Goal: Information Seeking & Learning: Check status

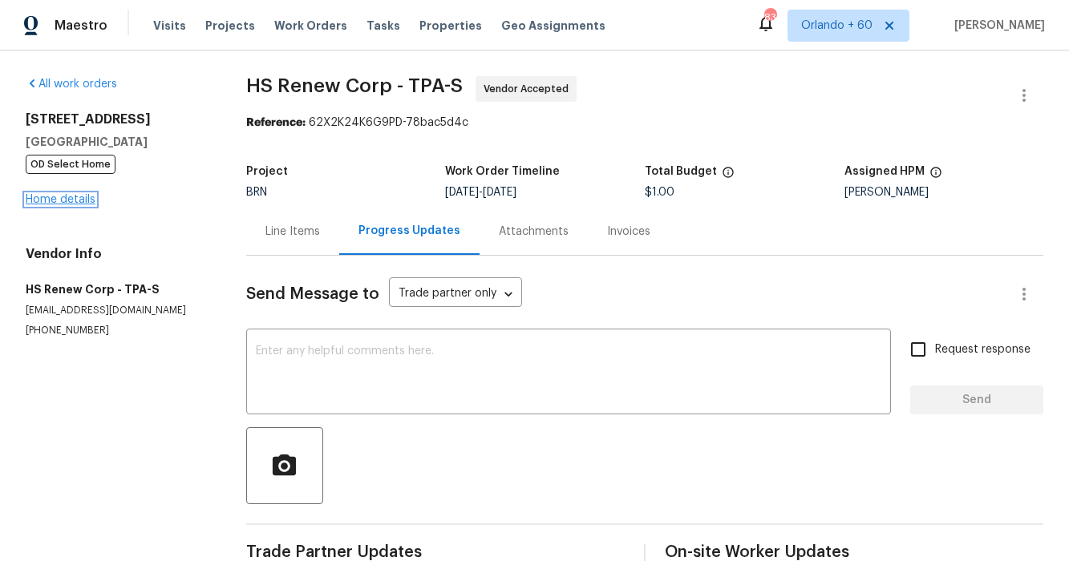
click at [87, 203] on link "Home details" at bounding box center [61, 199] width 70 height 11
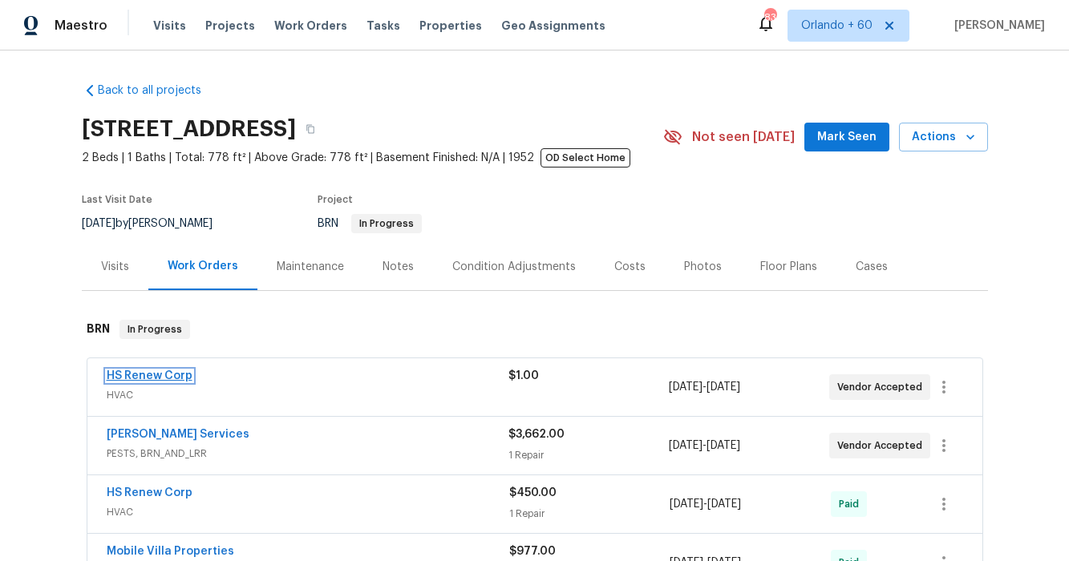
click at [141, 378] on link "HS Renew Corp" at bounding box center [150, 375] width 86 height 11
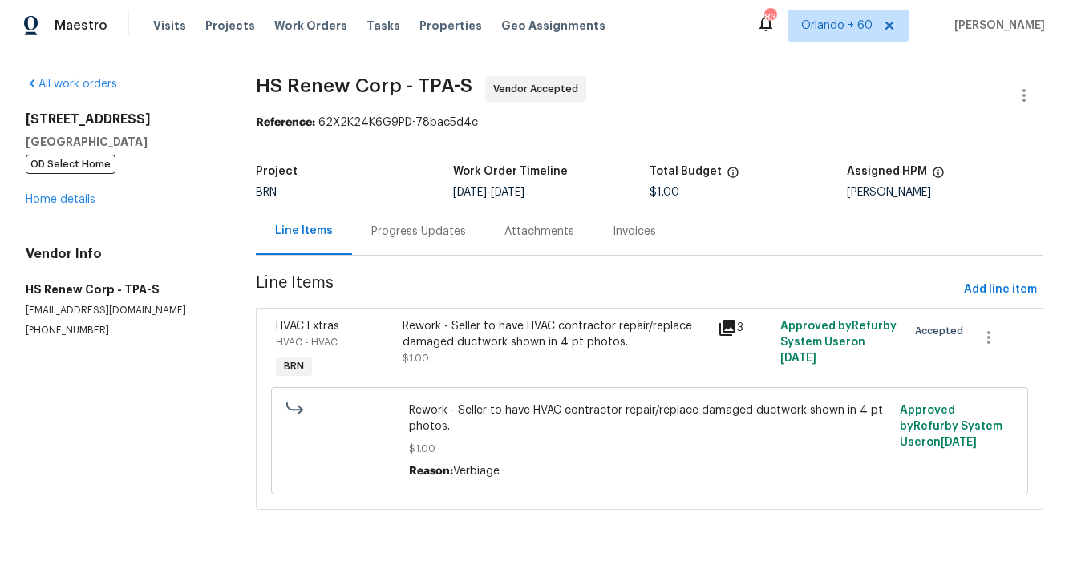
click at [394, 247] on div "Progress Updates" at bounding box center [418, 231] width 133 height 47
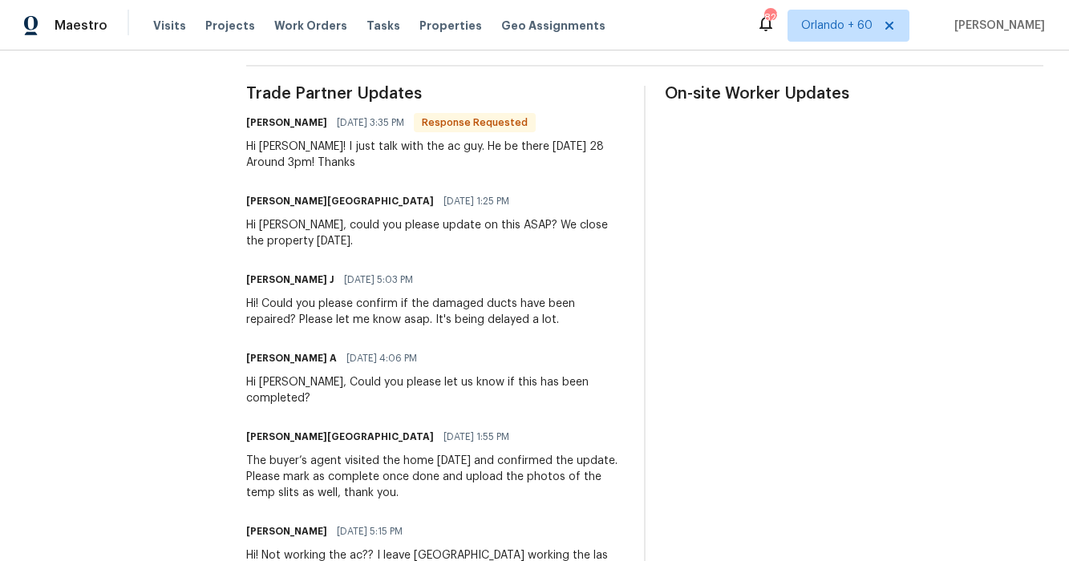
scroll to position [442, 0]
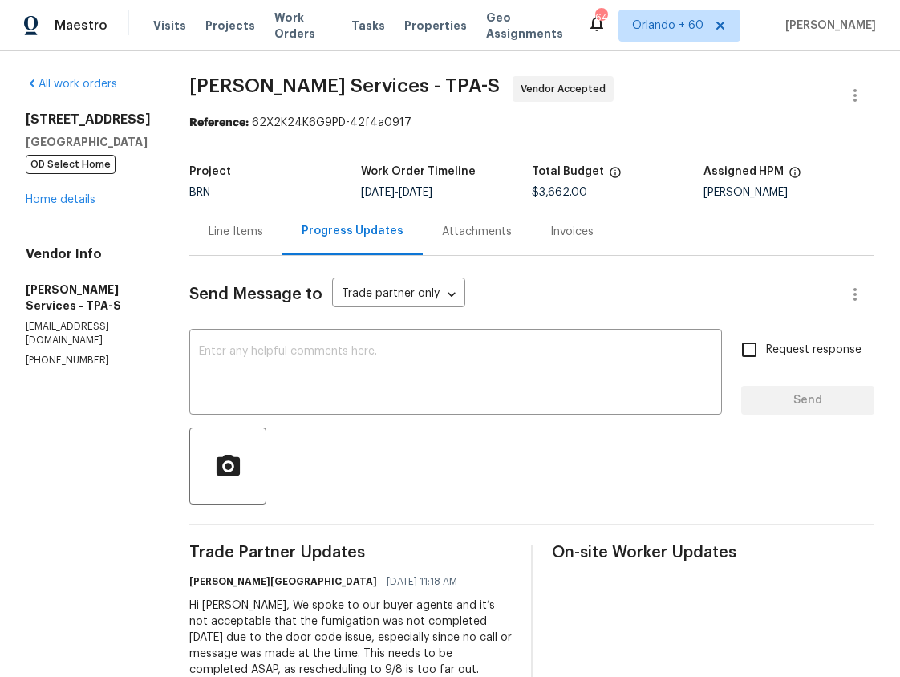
scroll to position [416, 0]
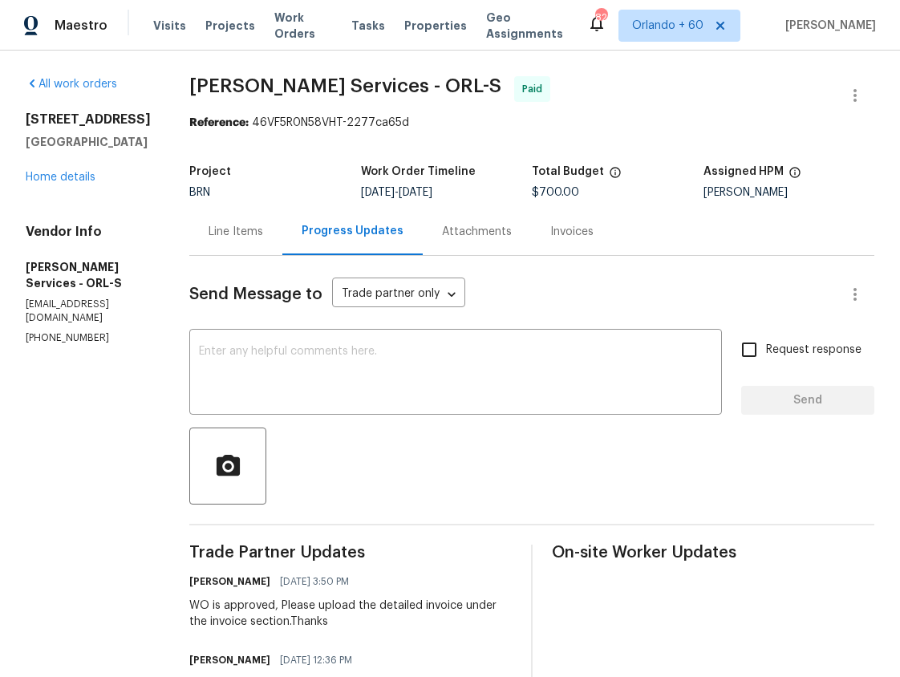
click at [282, 241] on div "Line Items" at bounding box center [235, 231] width 93 height 47
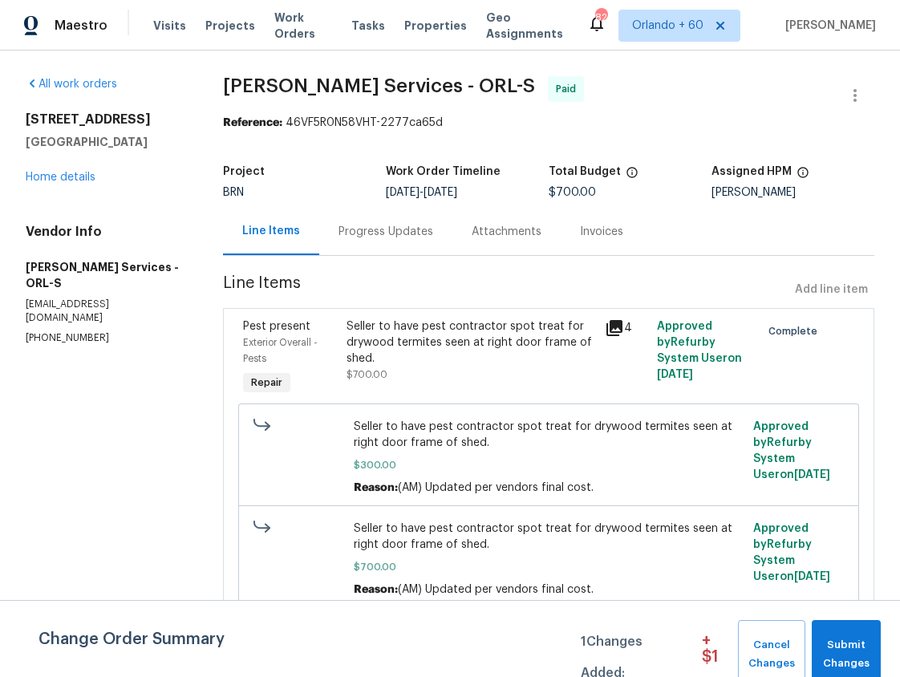
click at [184, 427] on section "All work orders 7008 Watseka Ave Orlando, FL 32818 Home details Vendor Info Mas…" at bounding box center [105, 361] width 159 height 571
drag, startPoint x: 423, startPoint y: 237, endPoint x: 395, endPoint y: 254, distance: 32.7
click at [423, 237] on div "Progress Updates" at bounding box center [385, 232] width 95 height 16
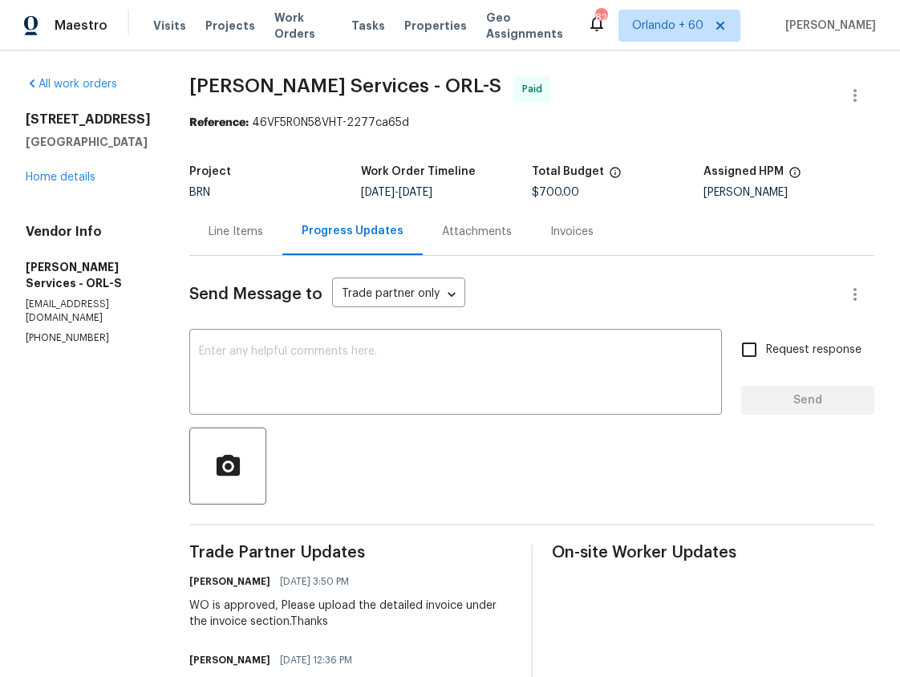
click at [263, 237] on div "Line Items" at bounding box center [235, 232] width 55 height 16
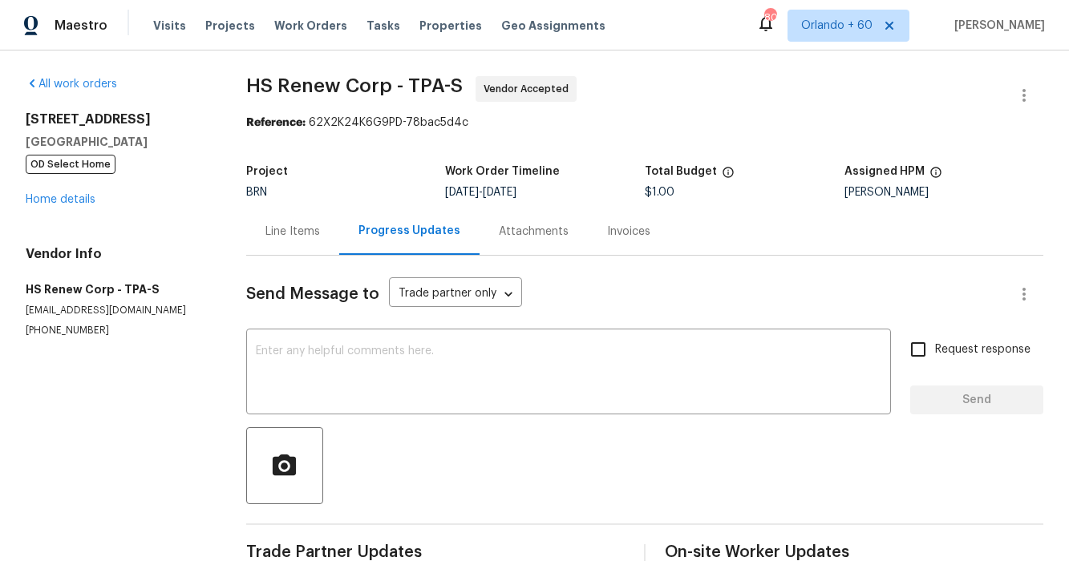
scroll to position [442, 0]
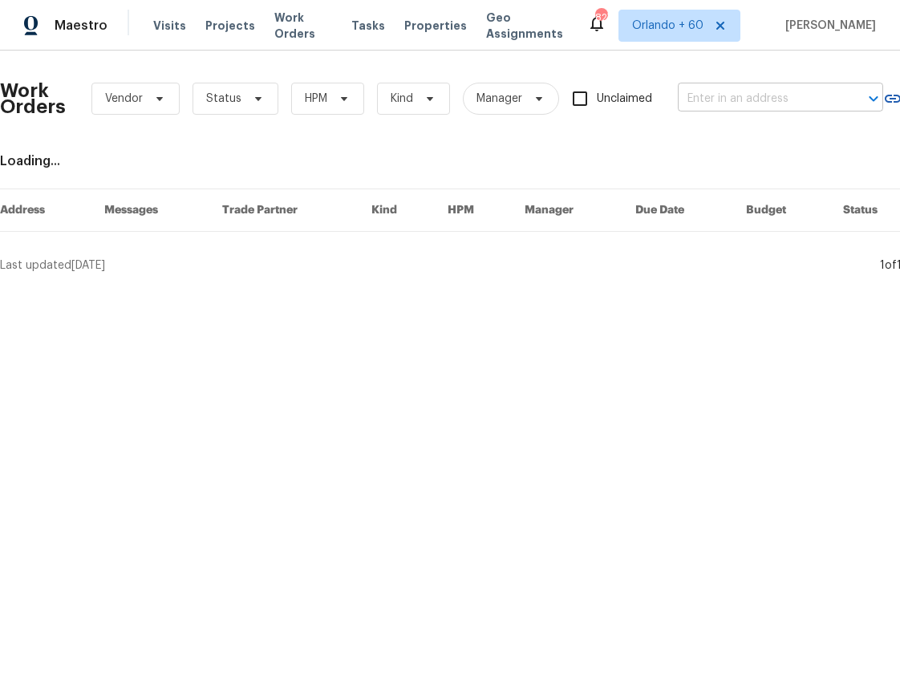
click at [768, 97] on input "text" at bounding box center [758, 99] width 160 height 25
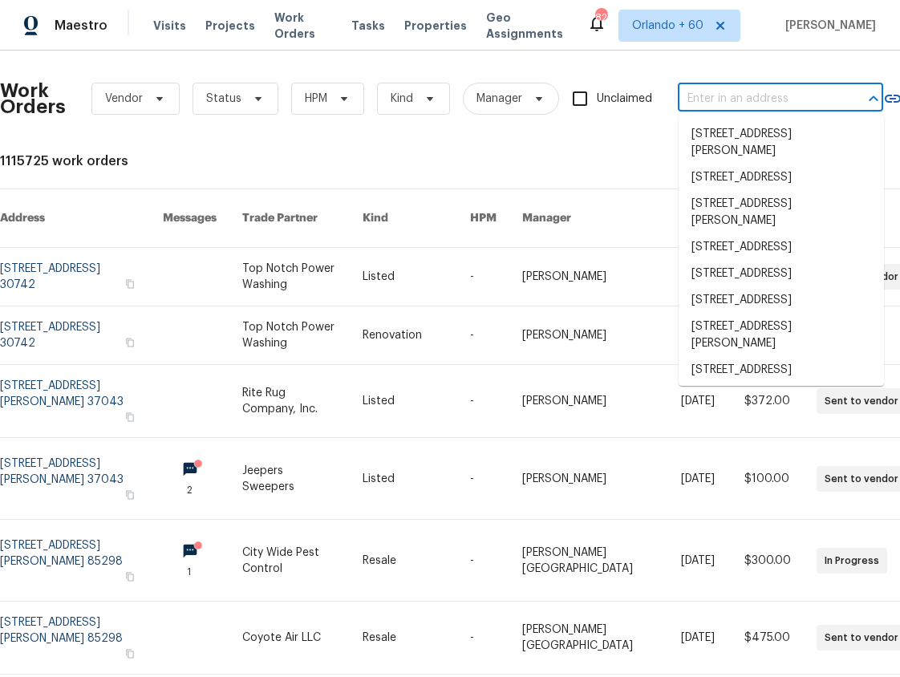
paste input "[STREET_ADDRESS][PERSON_NAME]"
type input "417 Philadelphia Dr Jupiter, FL 33458"
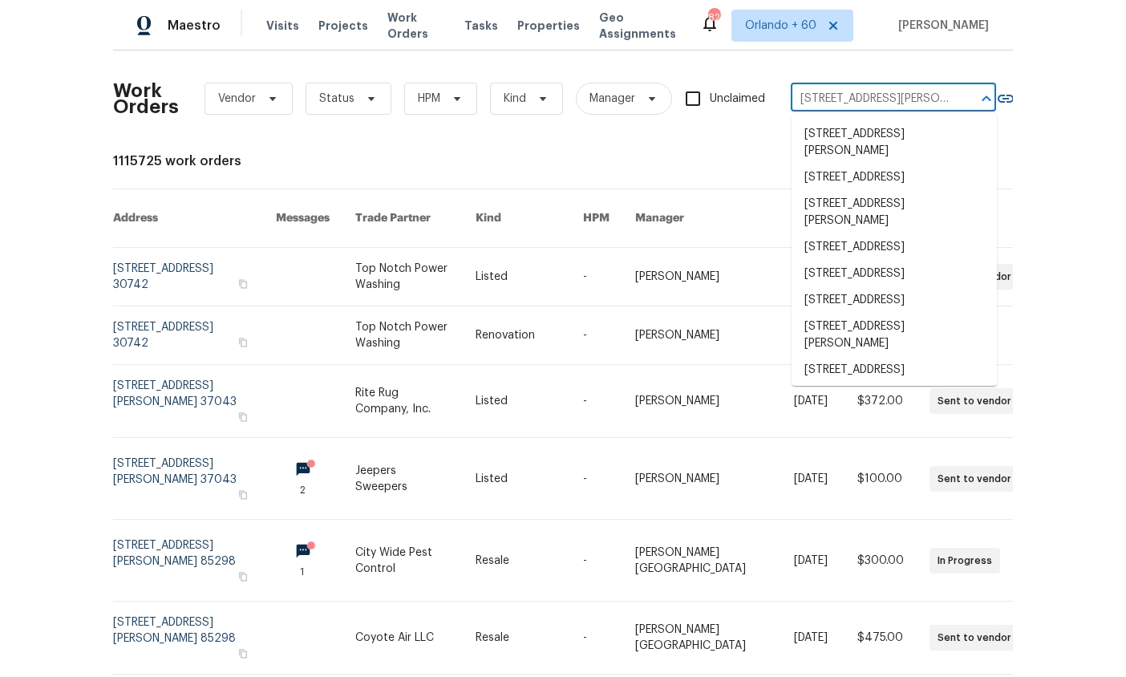
scroll to position [0, 41]
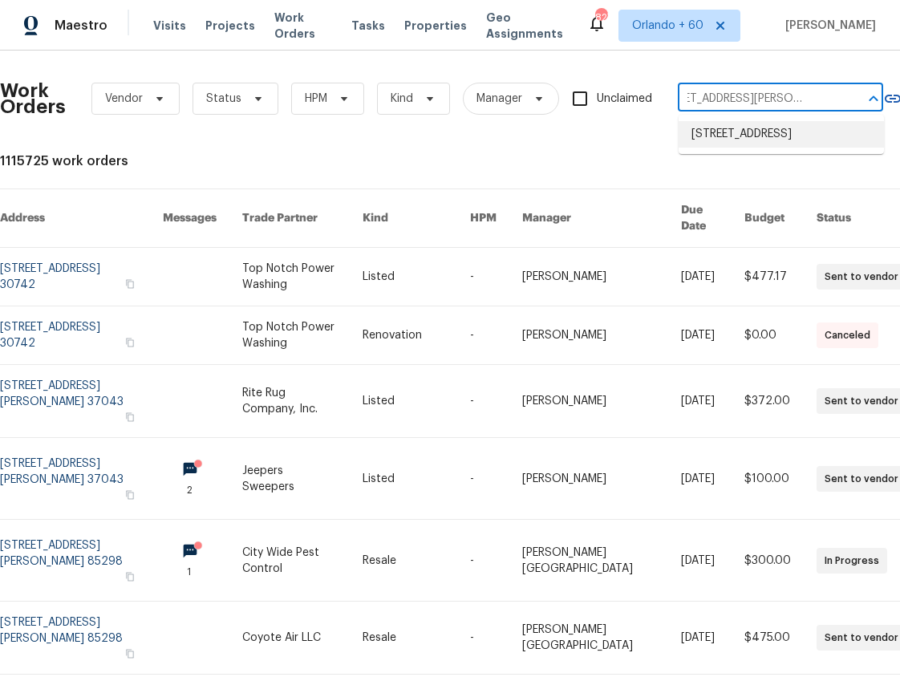
click at [738, 145] on li "417 Philadelphia Dr, Jupiter, FL 33458" at bounding box center [780, 134] width 205 height 26
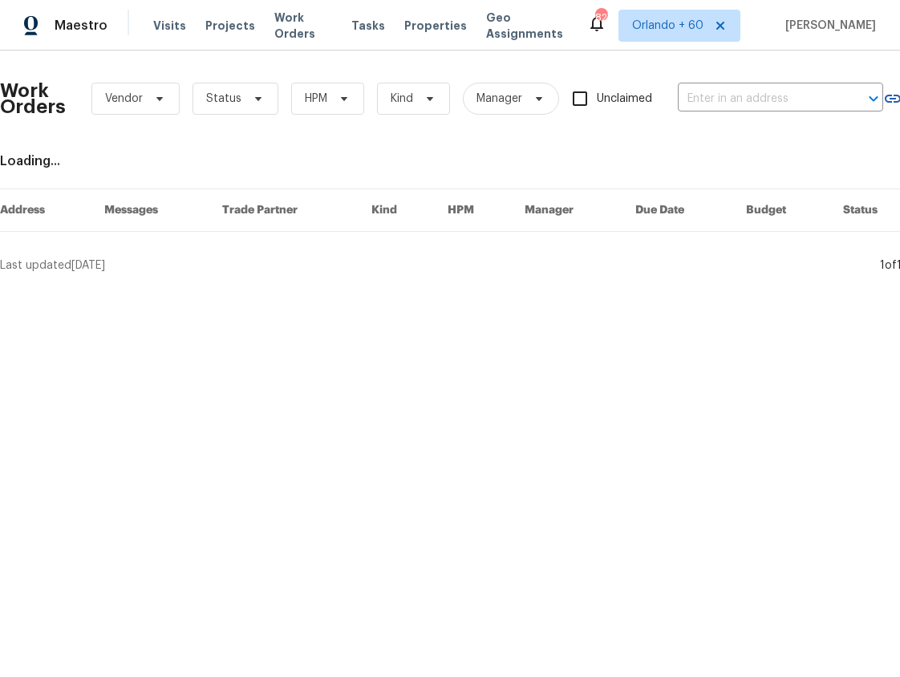
type input "417 Philadelphia Dr, Jupiter, FL 33458"
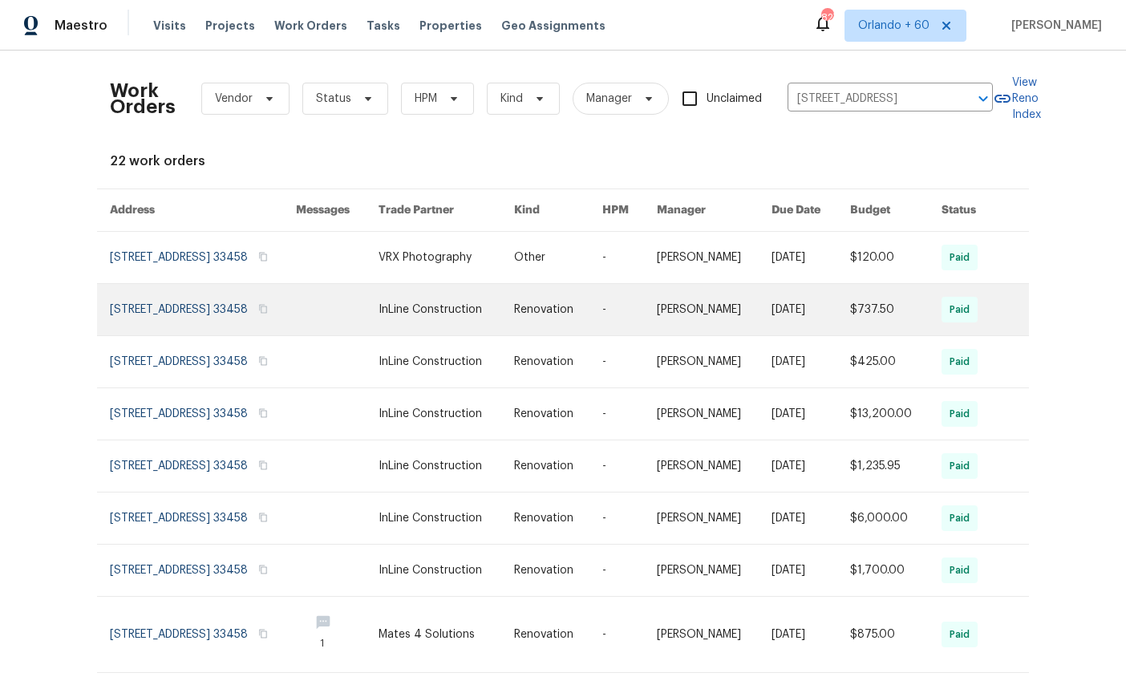
click at [191, 298] on link at bounding box center [203, 309] width 186 height 51
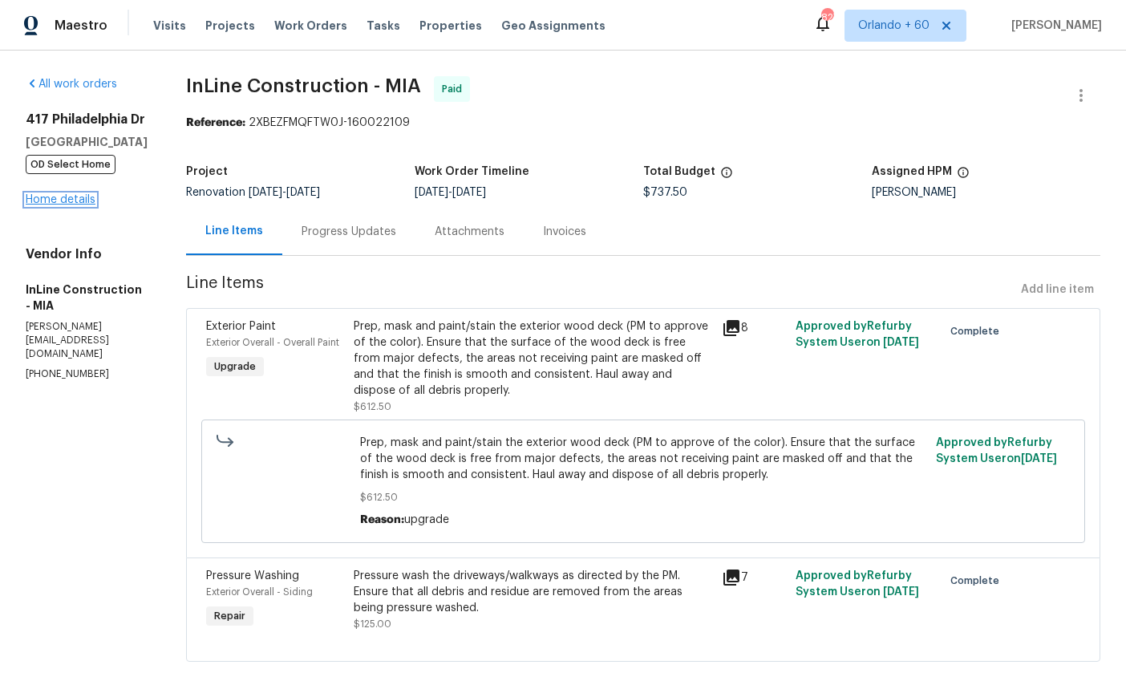
click at [79, 203] on link "Home details" at bounding box center [61, 199] width 70 height 11
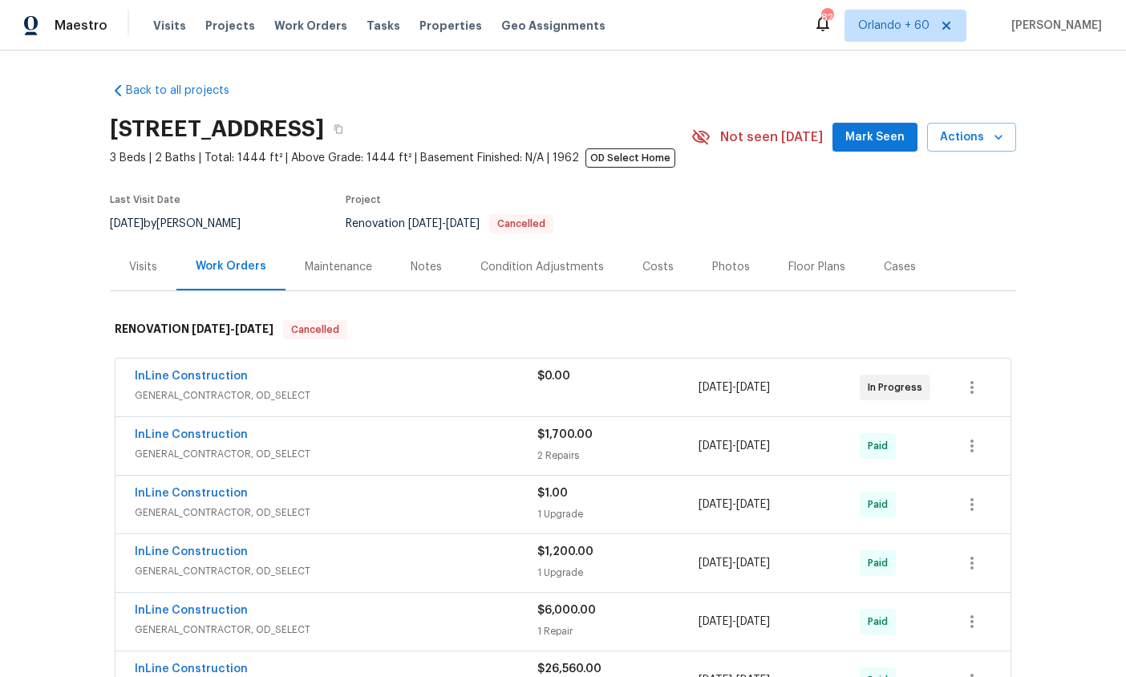
click at [356, 269] on div "Maintenance" at bounding box center [338, 267] width 67 height 16
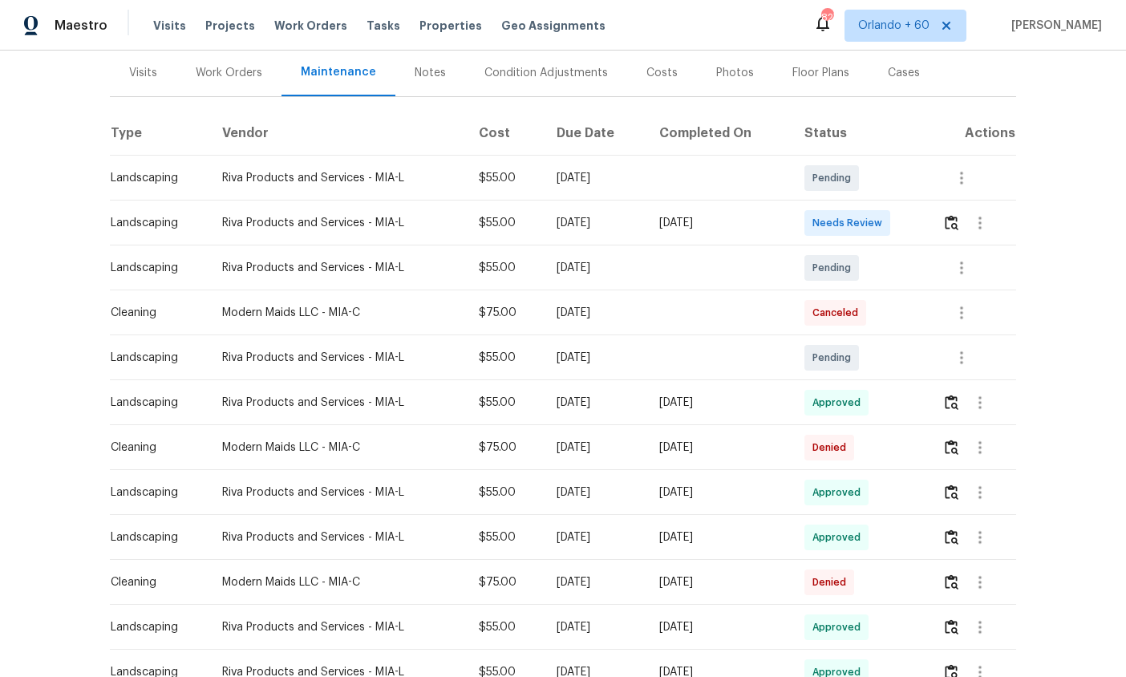
scroll to position [196, 0]
click at [133, 130] on th "Type" at bounding box center [159, 131] width 99 height 45
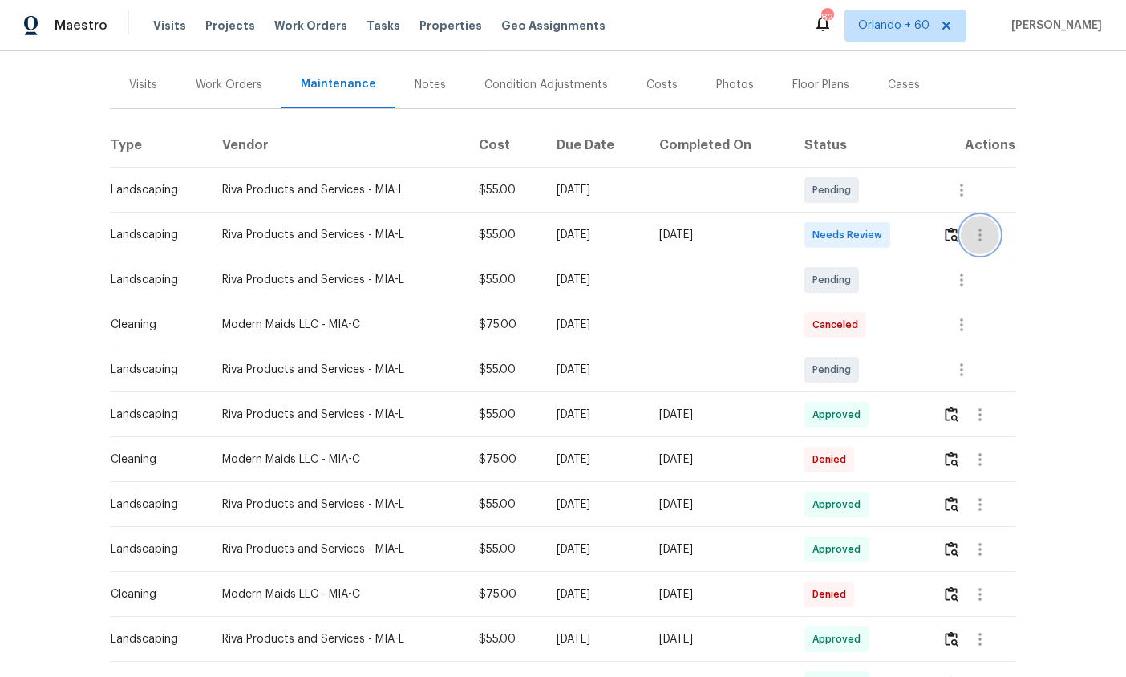
click at [899, 241] on icon "button" at bounding box center [979, 234] width 19 height 19
click at [899, 266] on li "View details" at bounding box center [1021, 262] width 112 height 26
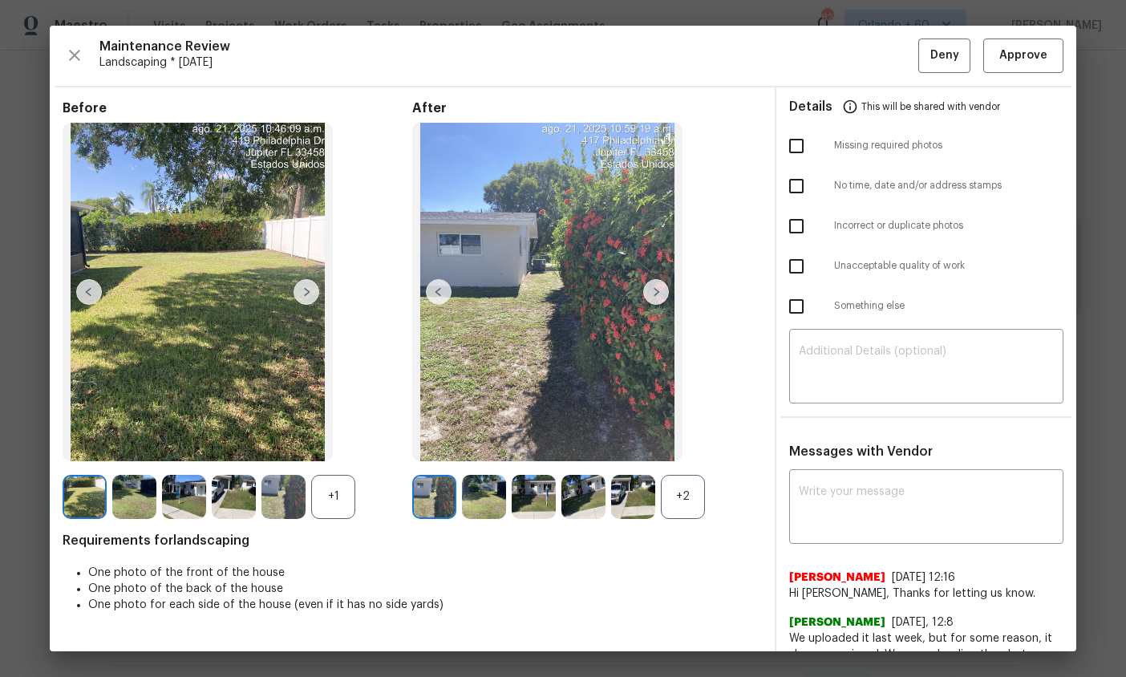
scroll to position [100, 0]
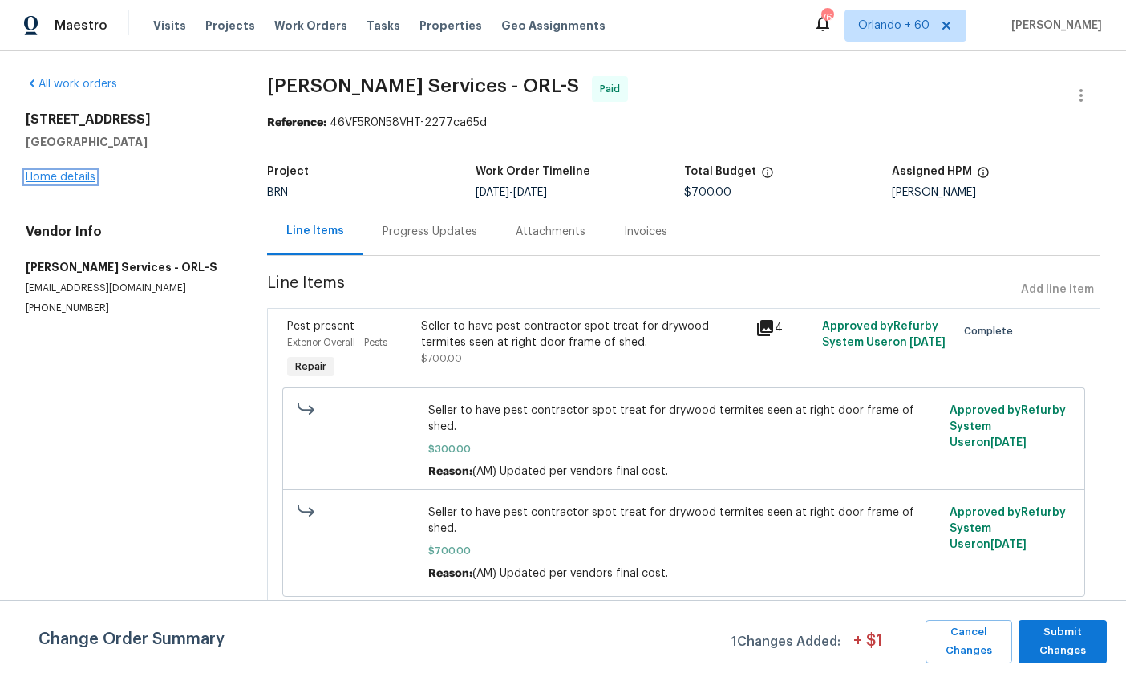
click at [58, 176] on link "Home details" at bounding box center [61, 177] width 70 height 11
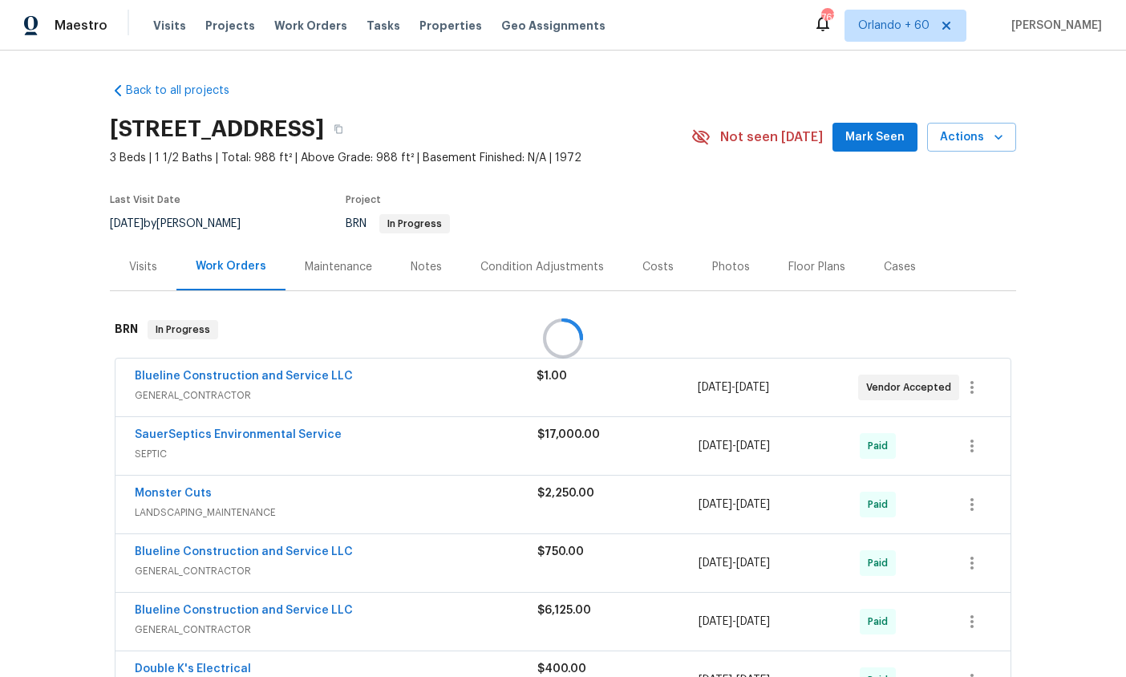
click at [530, 128] on div at bounding box center [563, 338] width 1126 height 677
click at [353, 129] on button "button" at bounding box center [338, 129] width 29 height 29
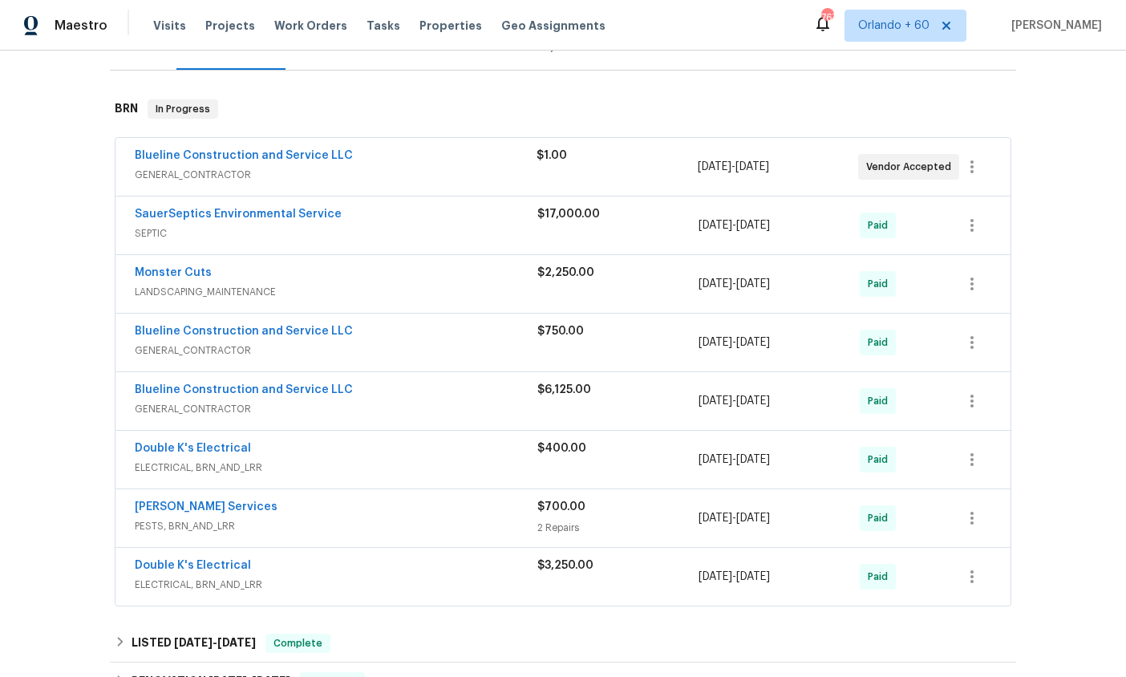
scroll to position [363, 0]
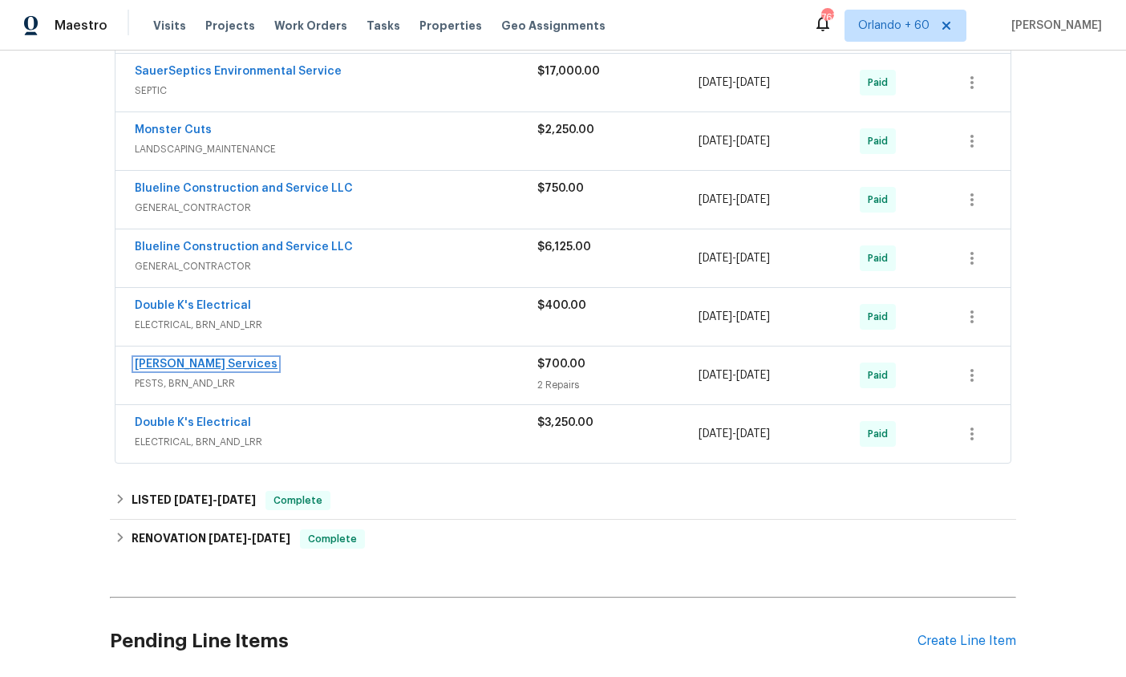
click at [200, 362] on link "[PERSON_NAME] Services" at bounding box center [206, 363] width 143 height 11
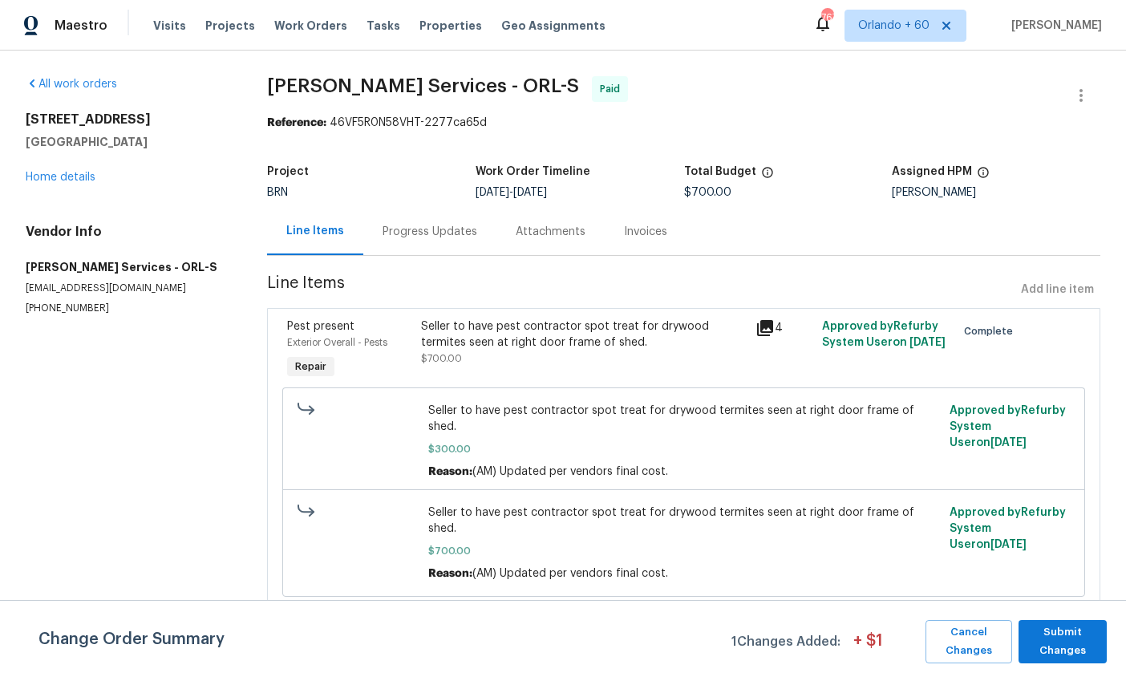
click at [451, 238] on div "Progress Updates" at bounding box center [429, 232] width 95 height 16
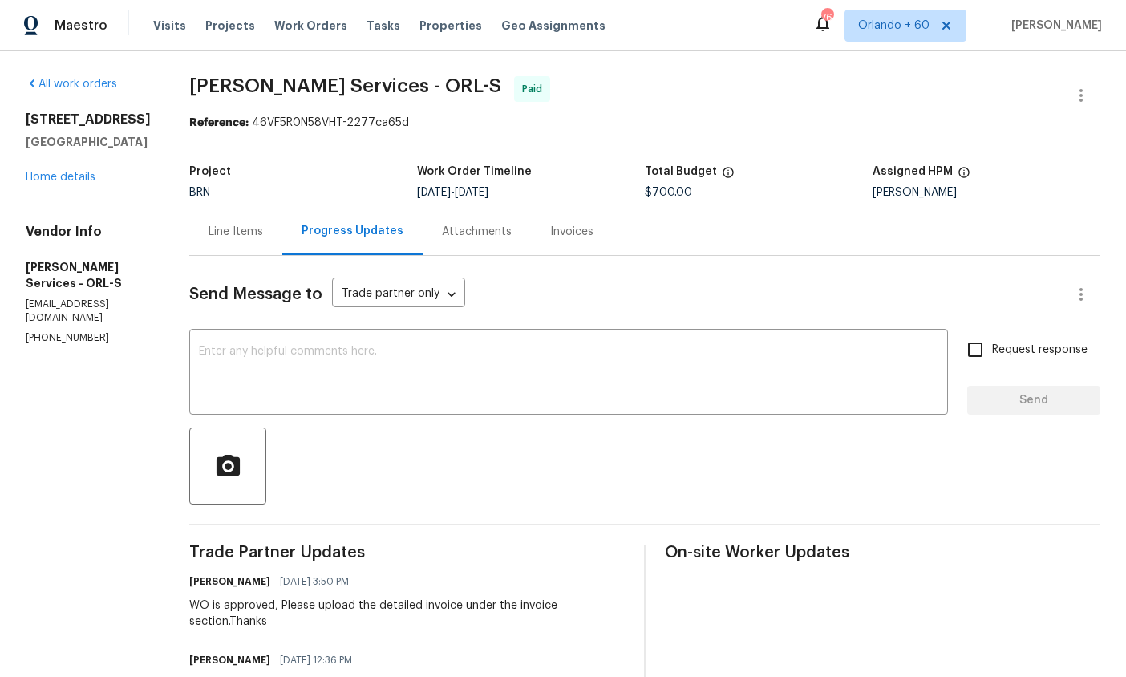
click at [263, 225] on div "Line Items" at bounding box center [235, 232] width 55 height 16
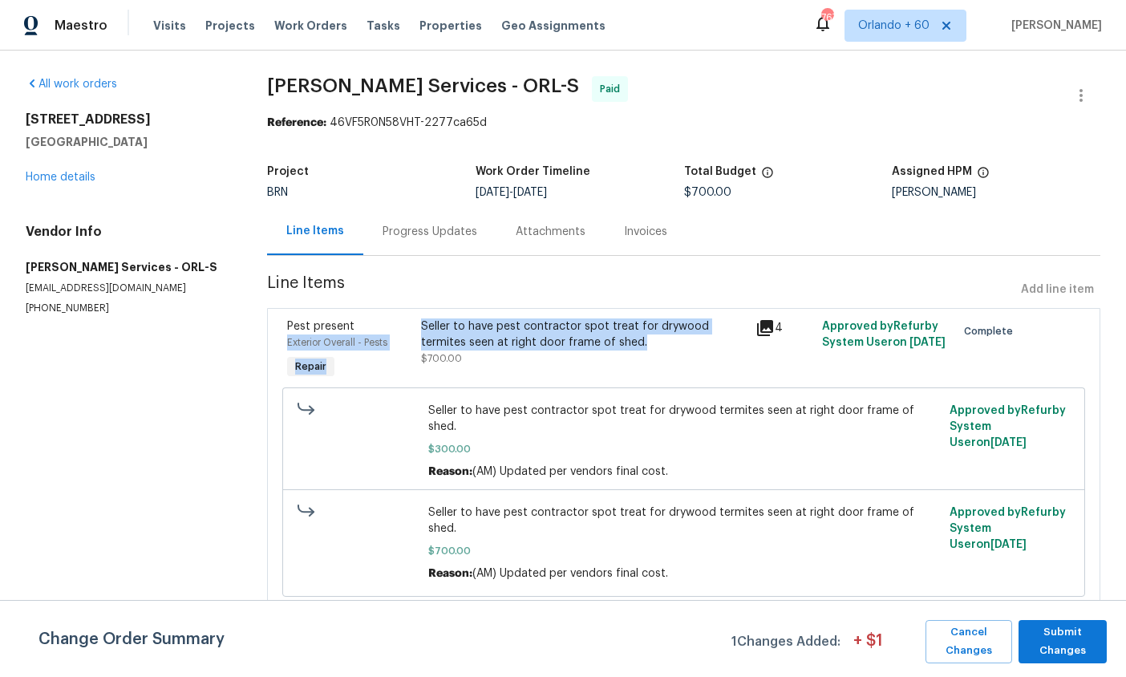
drag, startPoint x: 606, startPoint y: 344, endPoint x: 413, endPoint y: 326, distance: 194.0
click at [413, 326] on div "Pest present Exterior Overall - Pests Repair Seller to have pest contractor spo…" at bounding box center [683, 351] width 803 height 74
click at [459, 338] on div "Seller to have pest contractor spot treat for drywood termites seen at right do…" at bounding box center [583, 334] width 325 height 32
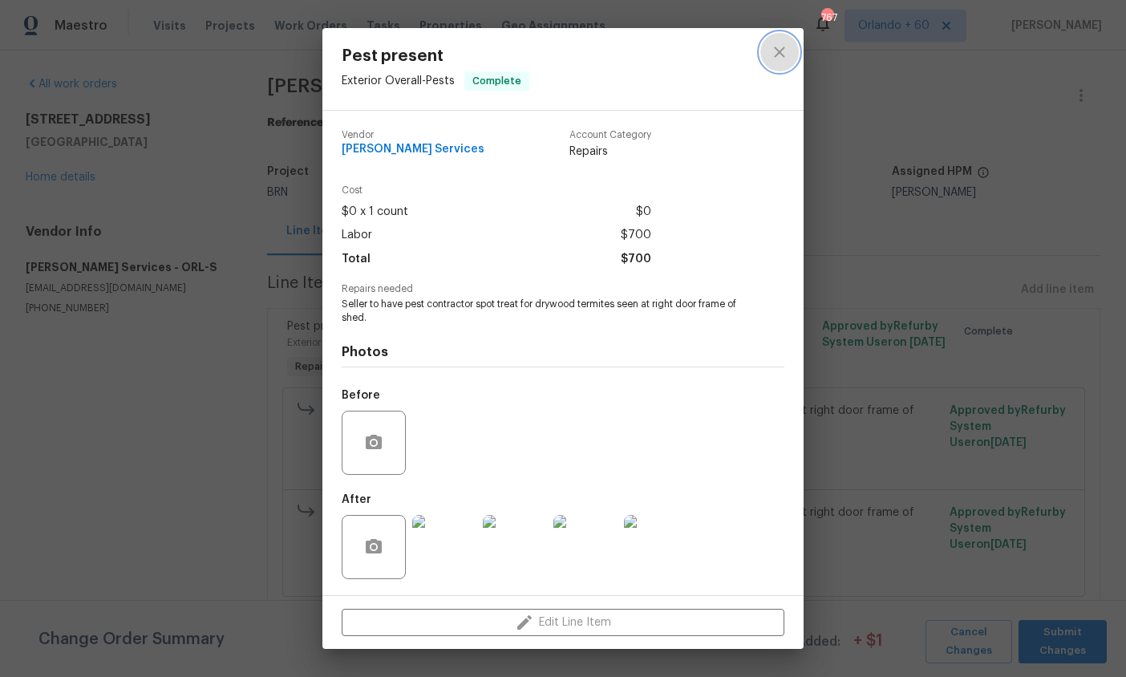
click at [776, 42] on button "close" at bounding box center [779, 52] width 38 height 38
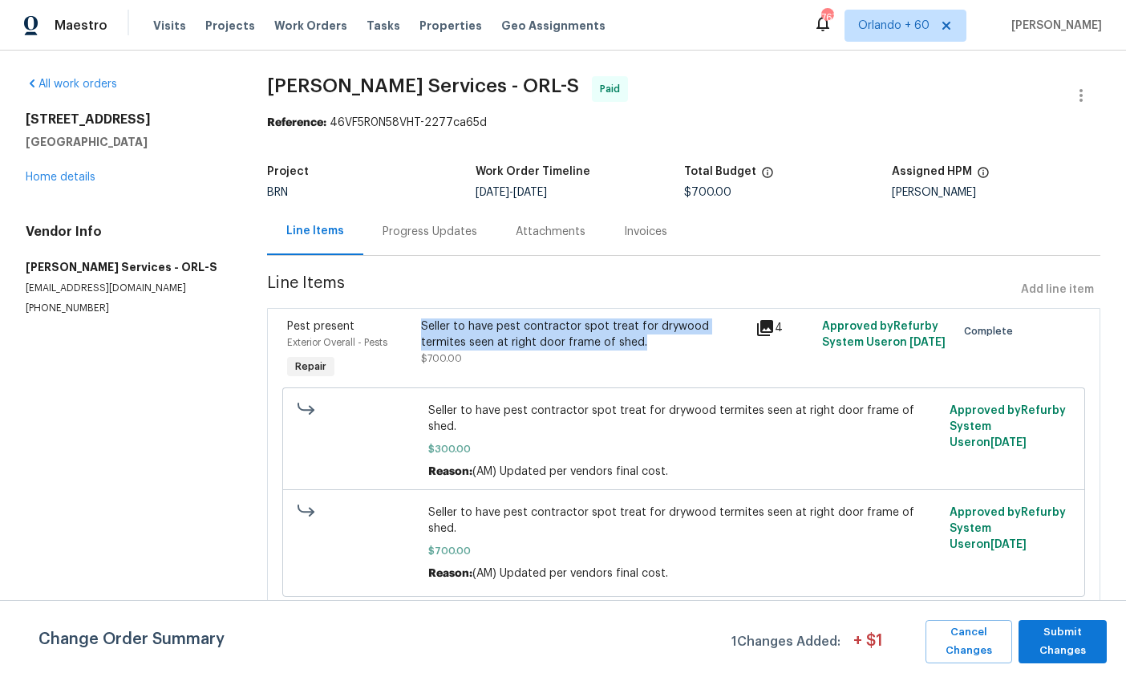
drag, startPoint x: 615, startPoint y: 343, endPoint x: 420, endPoint y: 331, distance: 195.2
click at [420, 331] on div "Seller to have pest contractor spot treat for drywood termites seen at right do…" at bounding box center [583, 351] width 334 height 74
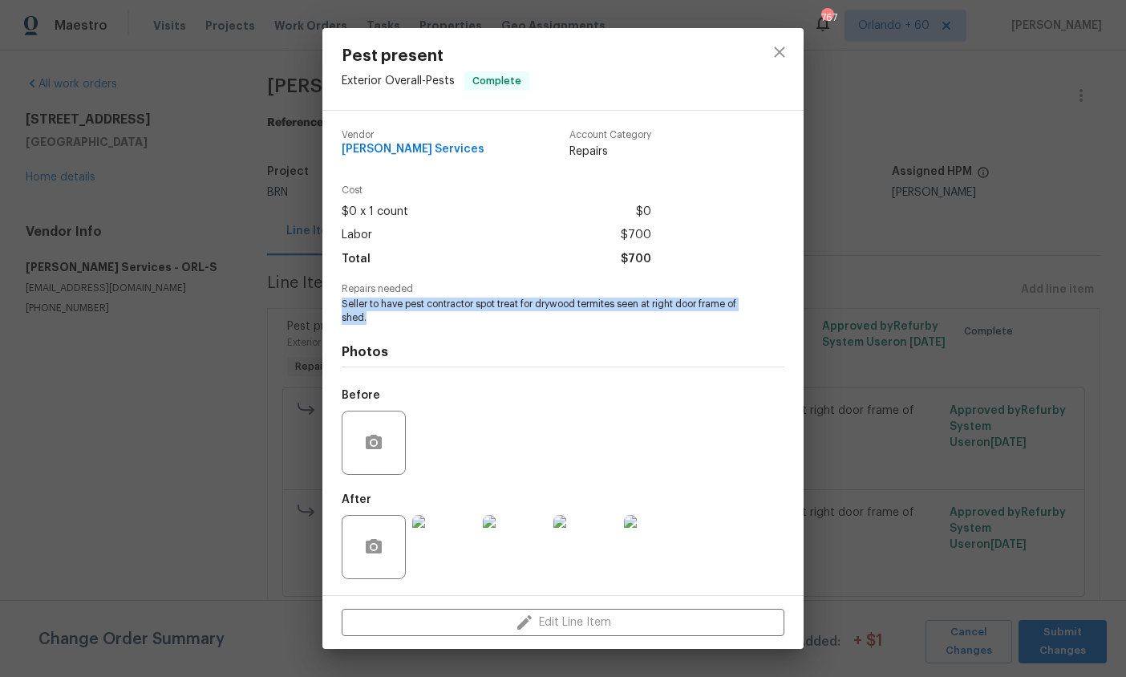
drag, startPoint x: 406, startPoint y: 313, endPoint x: 334, endPoint y: 304, distance: 71.9
click at [334, 304] on div "Vendor [PERSON_NAME] Services Account Category Repairs Cost $0 x 1 count $0 Lab…" at bounding box center [562, 353] width 481 height 484
copy span "Seller to have pest contractor spot treat for drywood termites seen at right do…"
click at [148, 470] on div "Pest present Exterior Overall - Pests Complete Vendor [PERSON_NAME] Services Ac…" at bounding box center [563, 338] width 1126 height 677
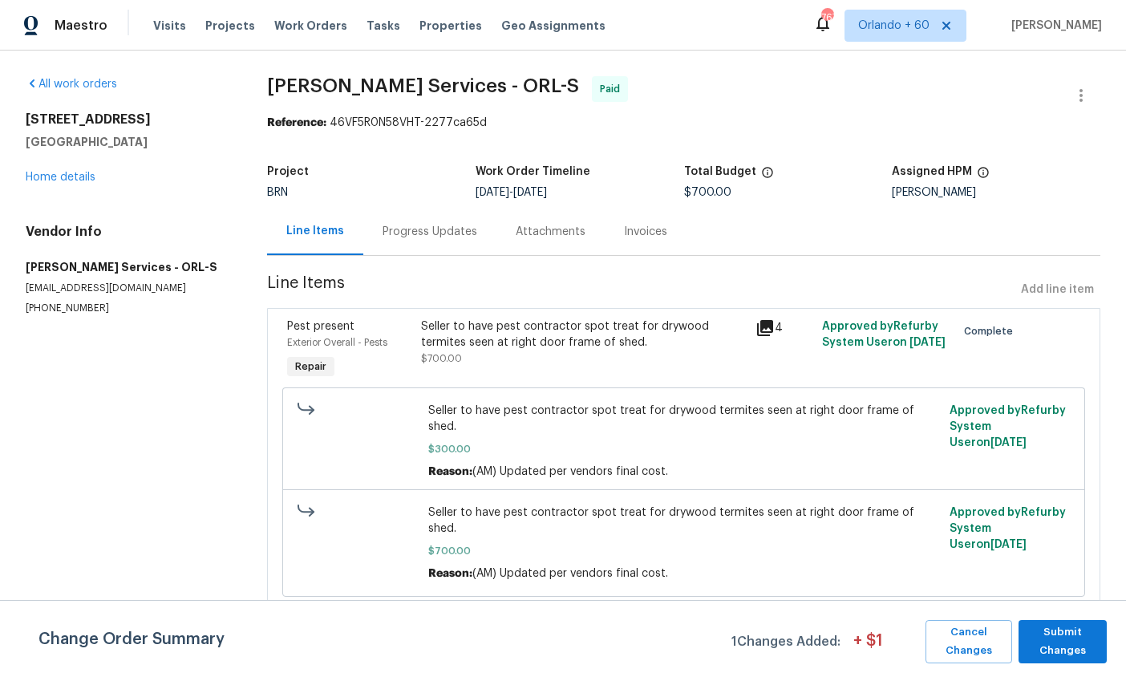
click at [394, 225] on div "Progress Updates" at bounding box center [429, 232] width 95 height 16
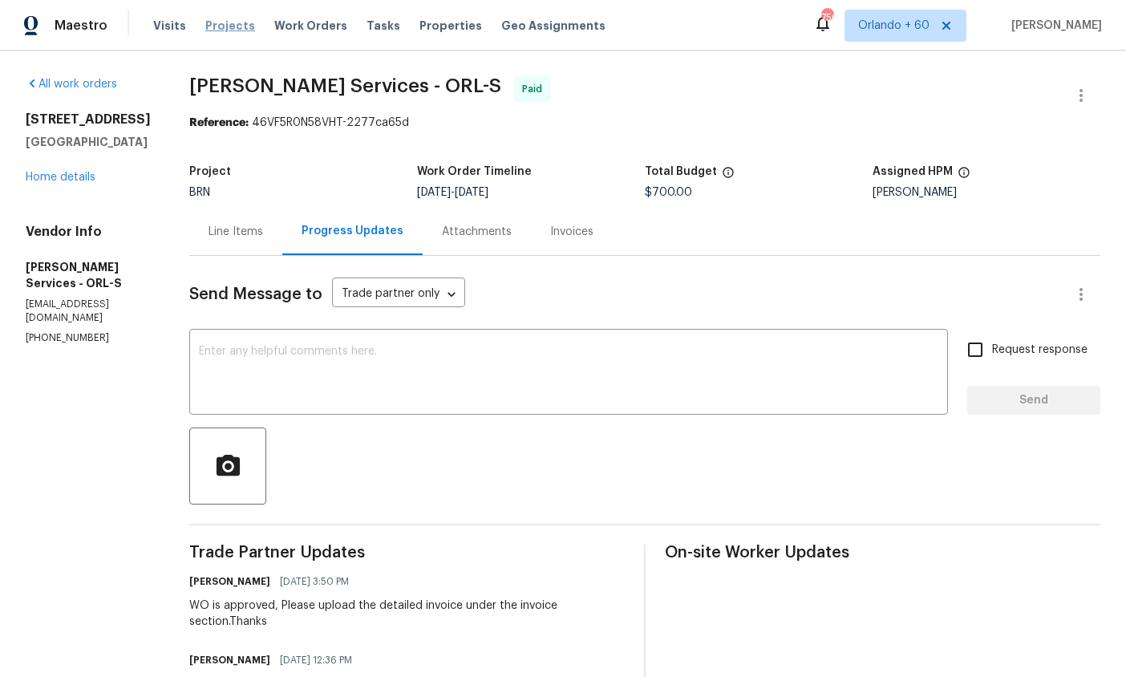
click at [205, 19] on span "Projects" at bounding box center [230, 26] width 50 height 16
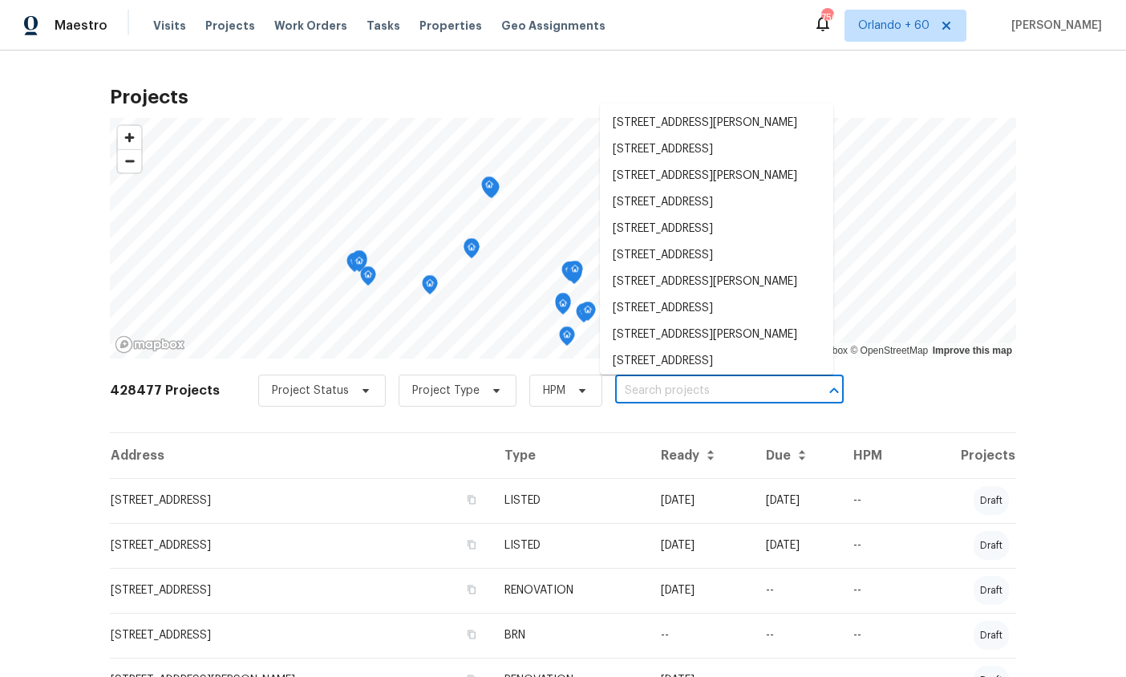
click at [649, 384] on input "text" at bounding box center [707, 390] width 184 height 25
paste input "[STREET_ADDRESS]"
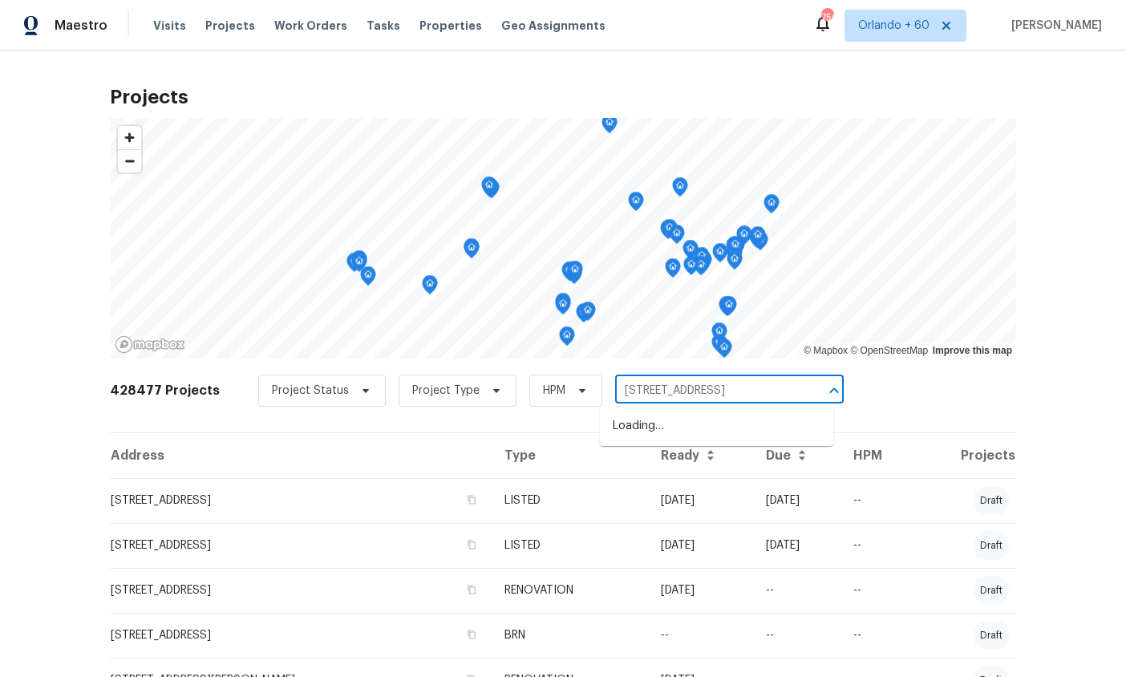
type input "[STREET_ADDRESS]"
click at [657, 439] on li "[STREET_ADDRESS]" at bounding box center [716, 426] width 233 height 26
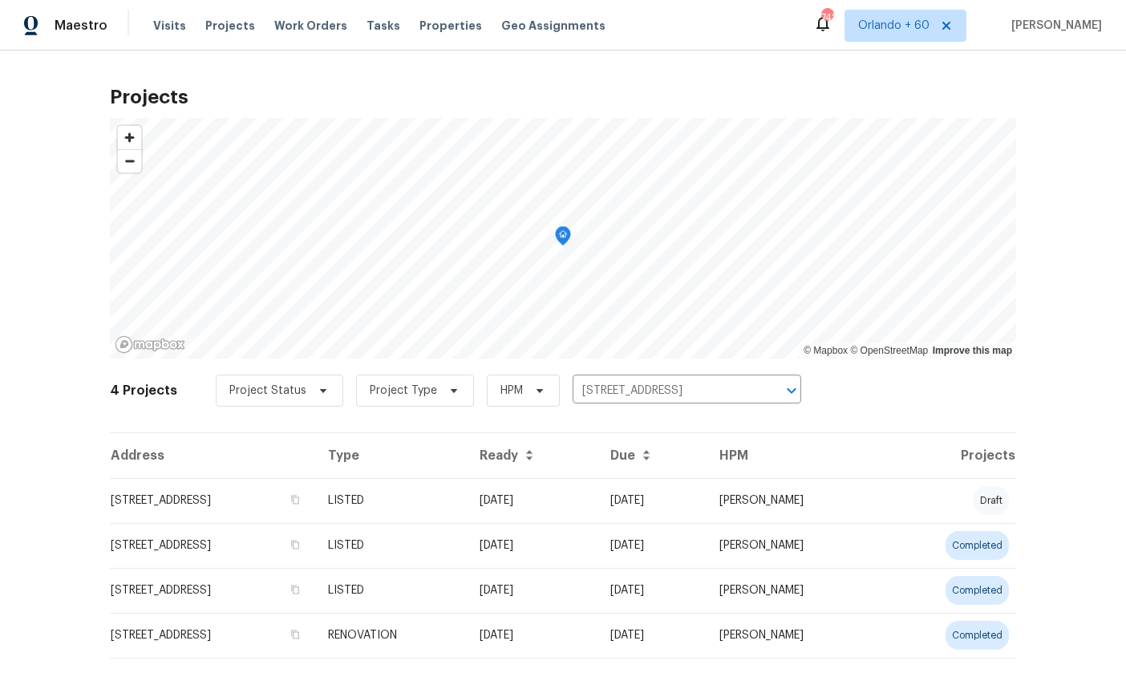
click at [269, 557] on td "[STREET_ADDRESS]" at bounding box center [212, 545] width 205 height 45
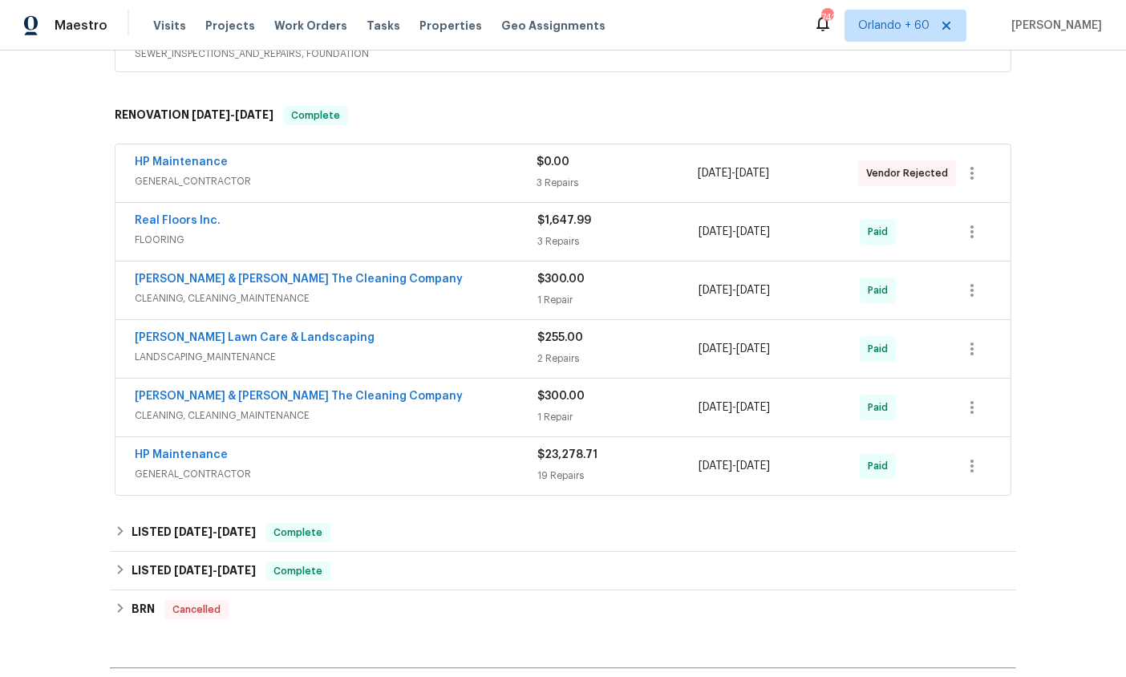
scroll to position [658, 0]
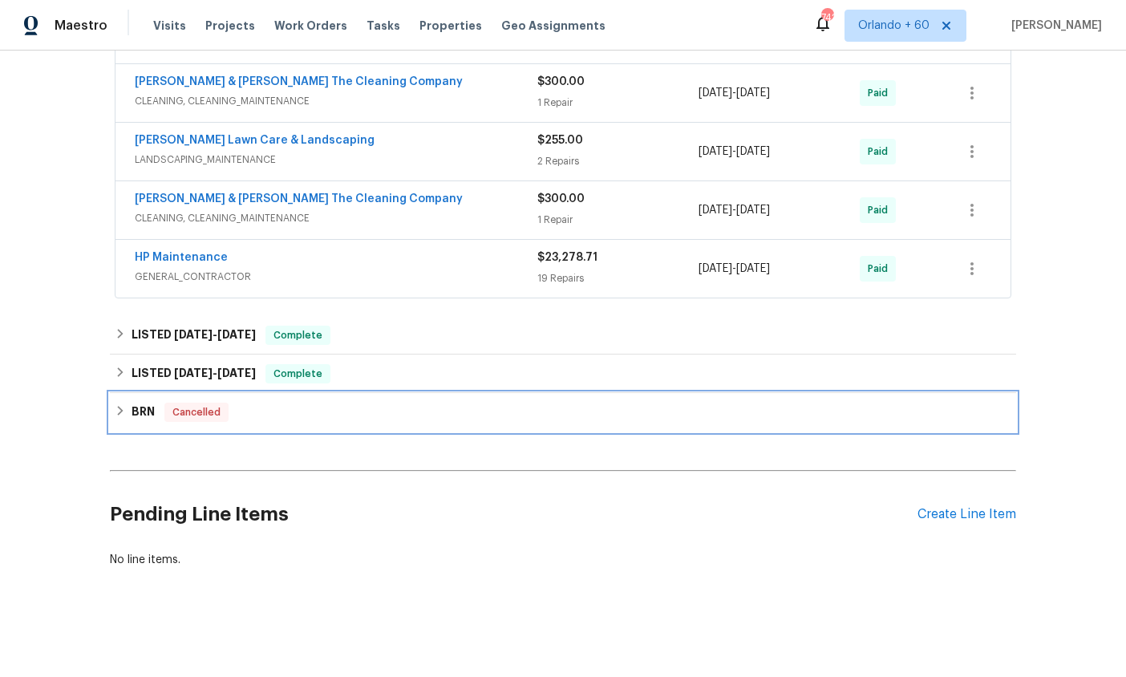
click at [137, 408] on h6 "BRN" at bounding box center [142, 412] width 23 height 19
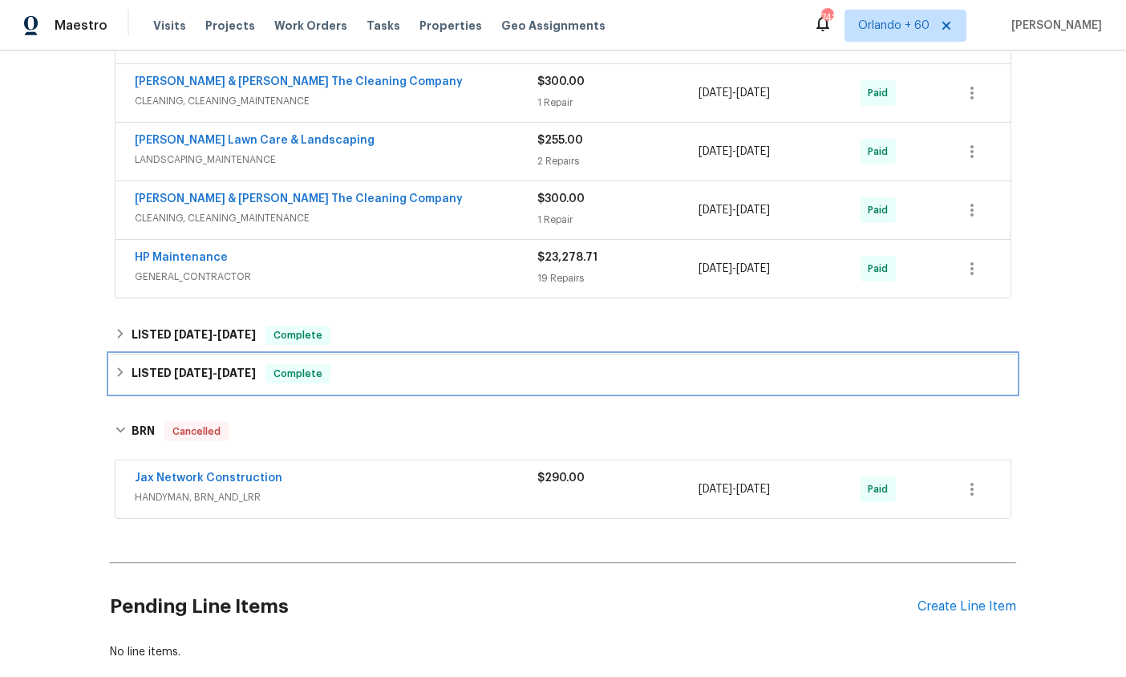
click at [175, 366] on h6 "LISTED [DATE] - [DATE]" at bounding box center [193, 373] width 124 height 19
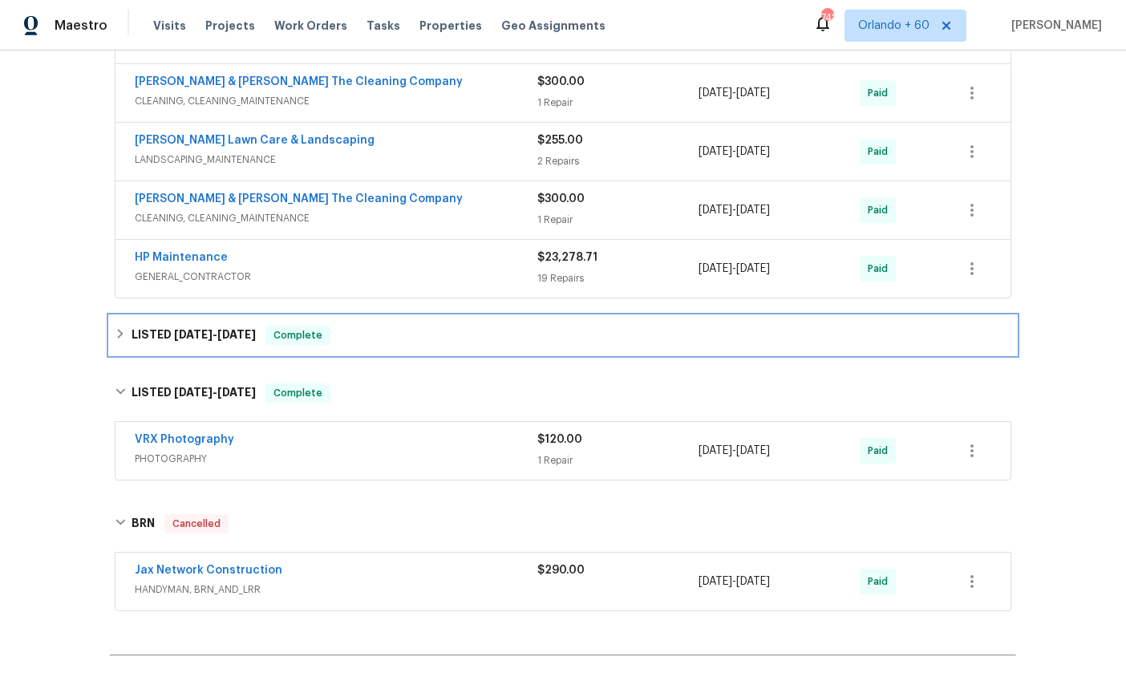
click at [193, 331] on span "[DATE]" at bounding box center [193, 334] width 38 height 11
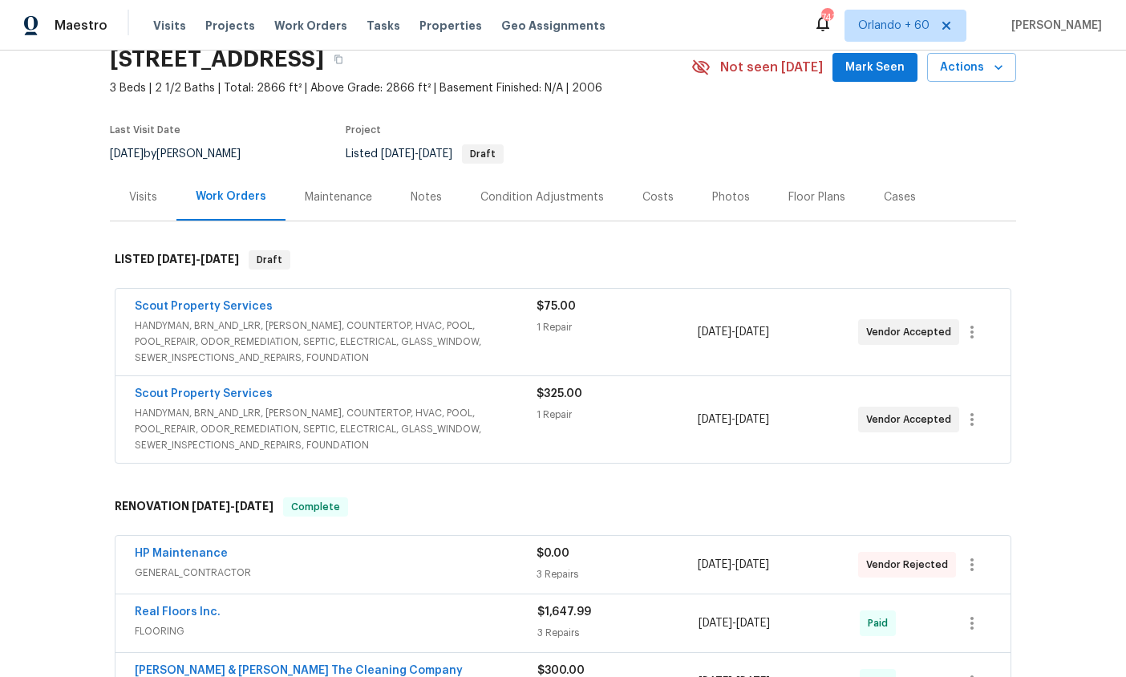
scroll to position [0, 0]
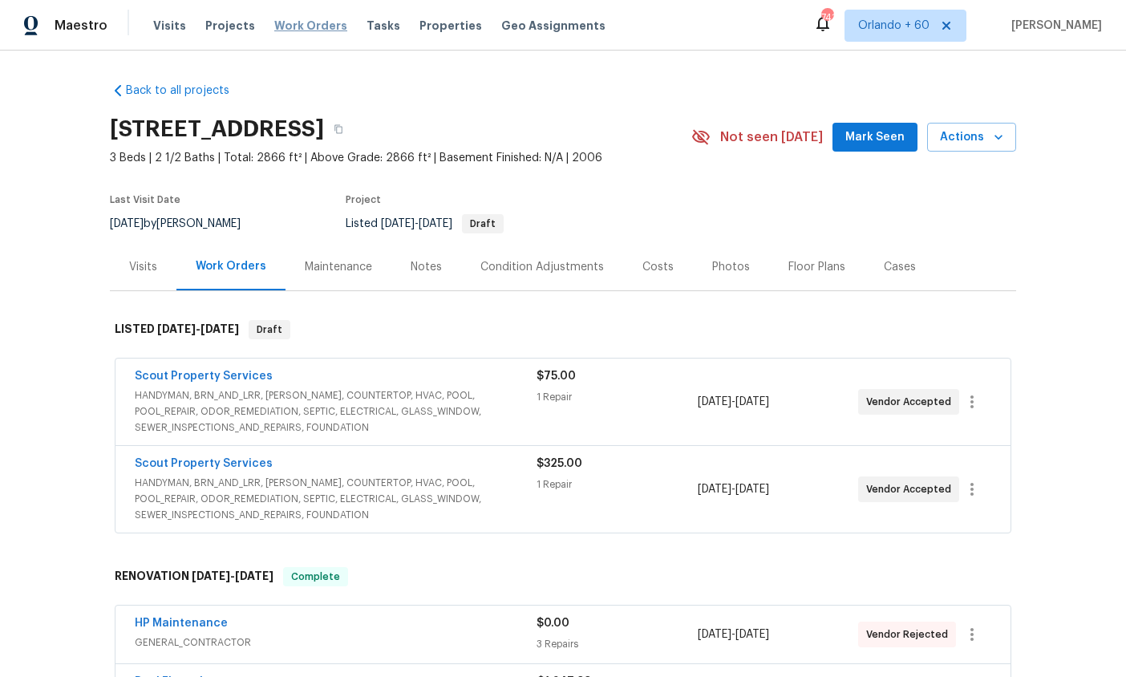
click at [311, 29] on span "Work Orders" at bounding box center [310, 26] width 73 height 16
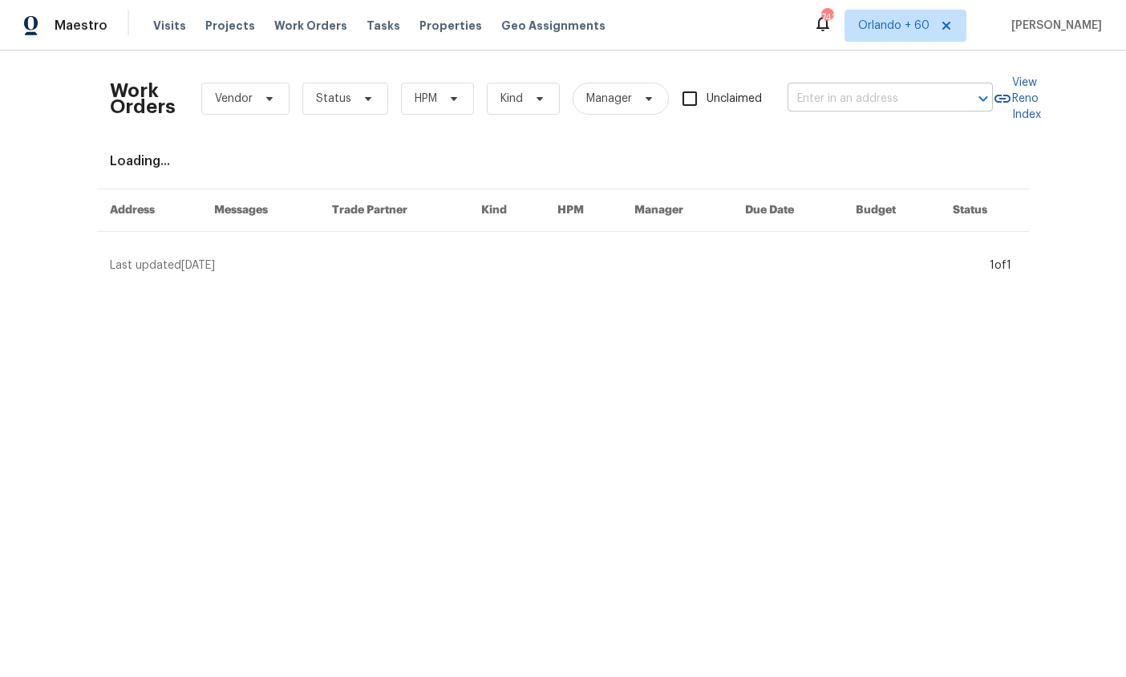
click at [843, 87] on input "text" at bounding box center [867, 99] width 160 height 25
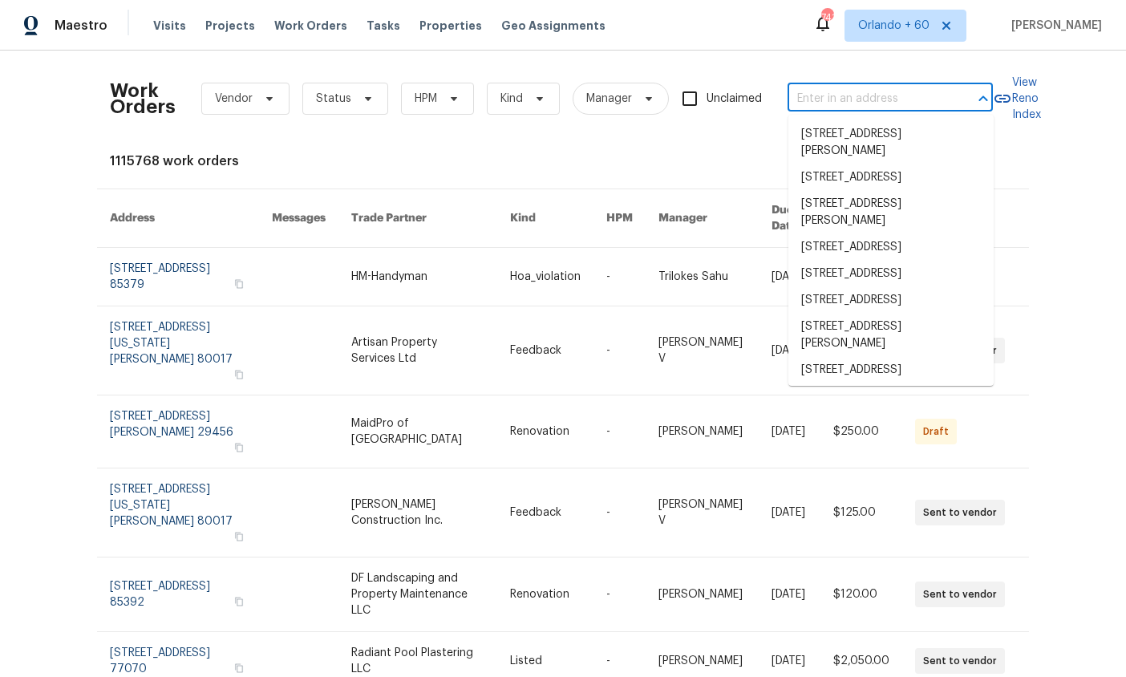
paste input "[STREET_ADDRESS]"
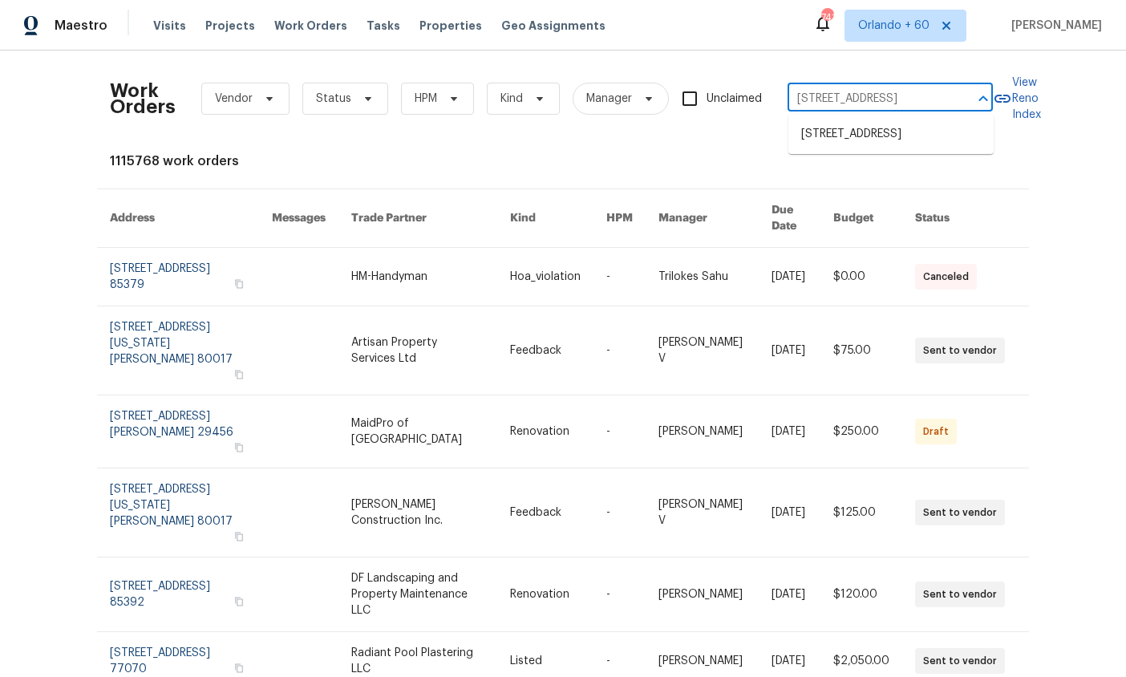
scroll to position [0, 69]
type input "[STREET_ADDRESS]"
click at [901, 148] on li "[STREET_ADDRESS]" at bounding box center [890, 134] width 205 height 26
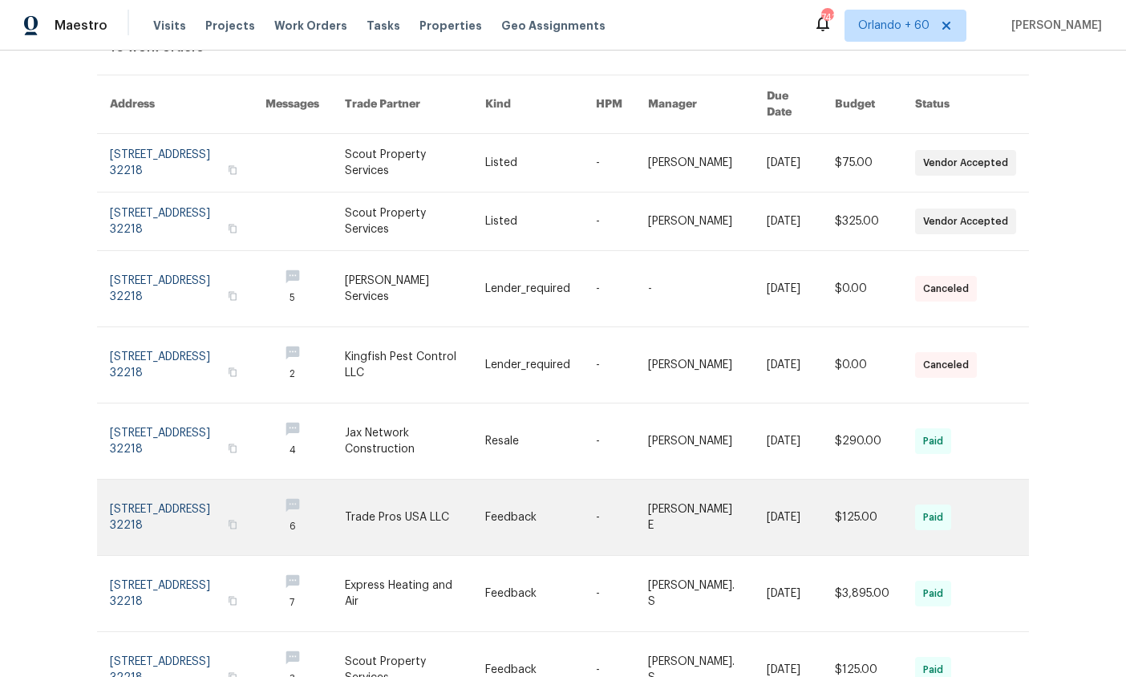
scroll to position [2, 0]
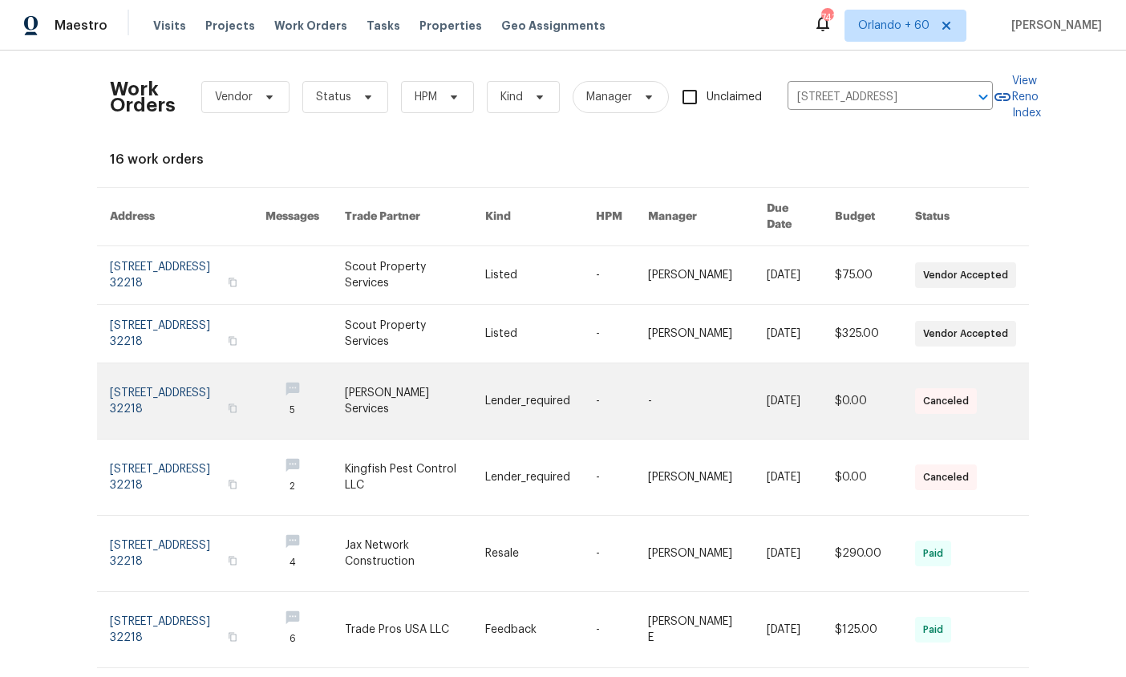
click at [411, 373] on link at bounding box center [415, 400] width 141 height 75
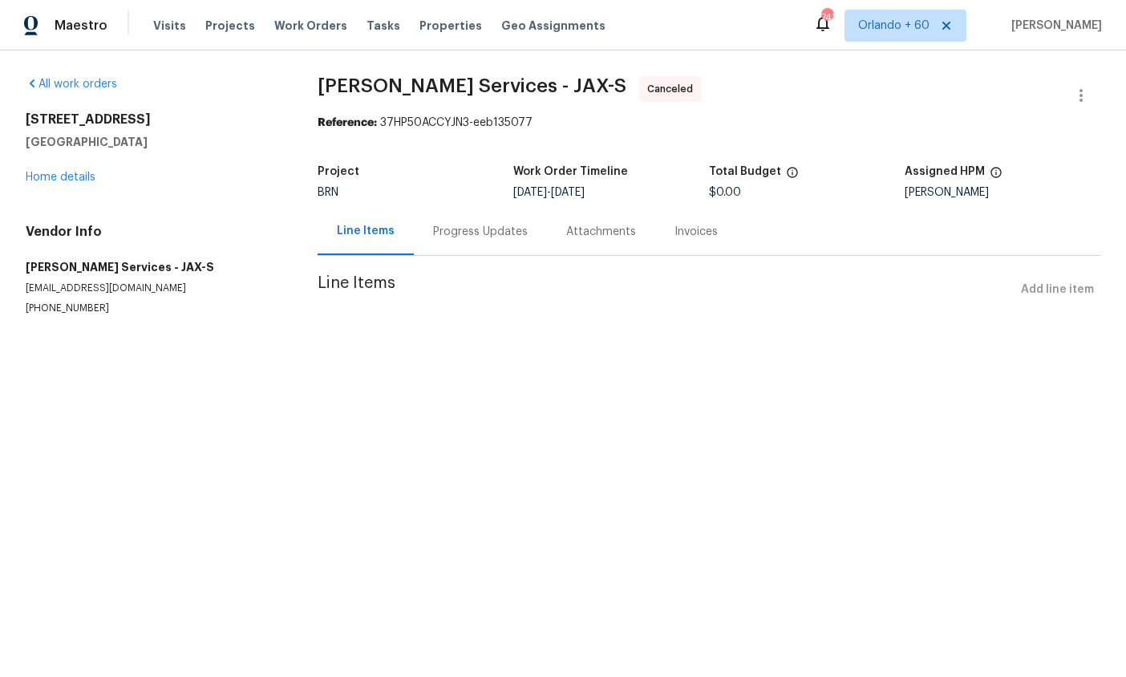
click at [459, 233] on div "Progress Updates" at bounding box center [480, 232] width 95 height 16
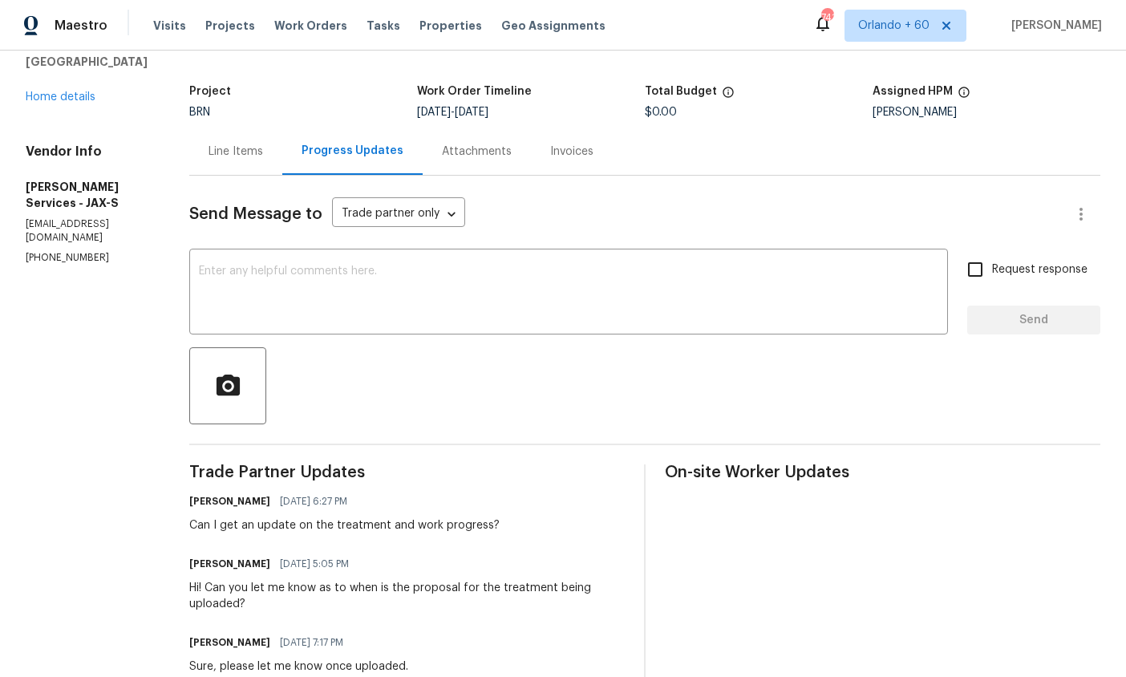
scroll to position [9, 0]
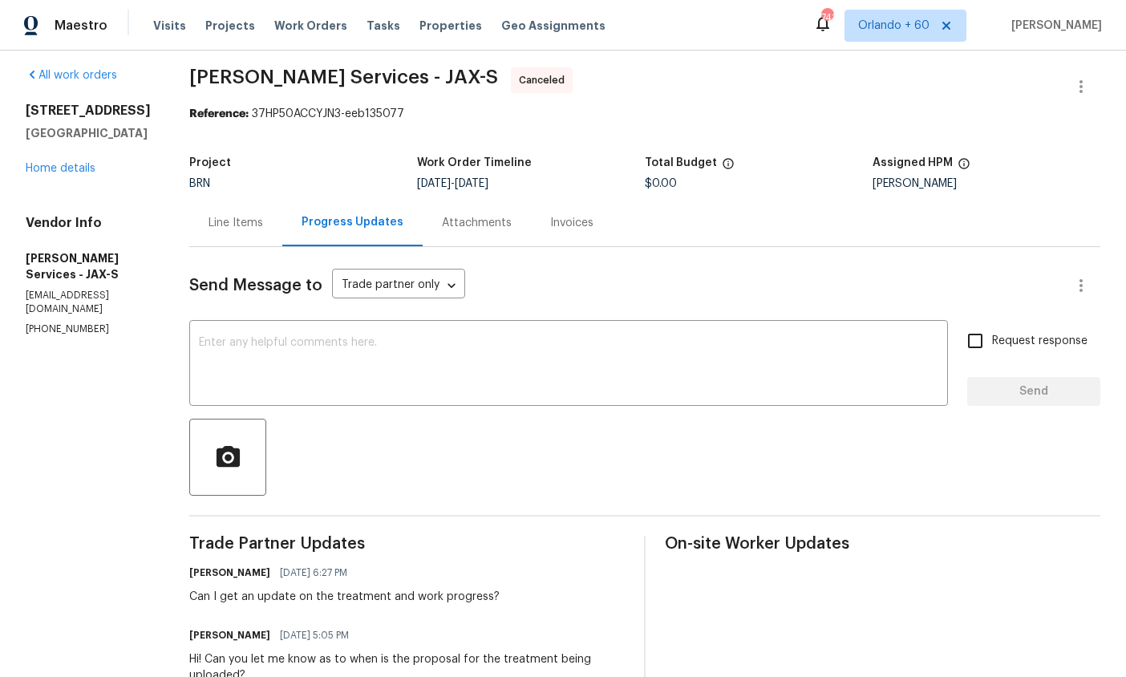
click at [263, 230] on div "Line Items" at bounding box center [235, 223] width 55 height 16
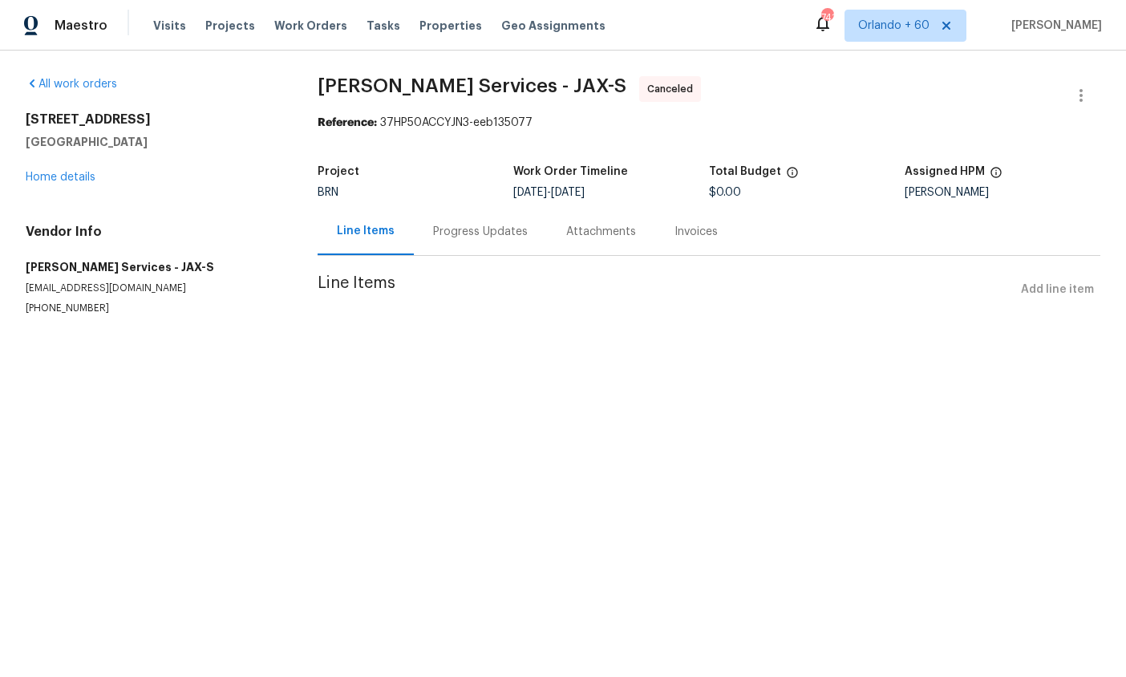
click at [465, 225] on div "Progress Updates" at bounding box center [480, 232] width 95 height 16
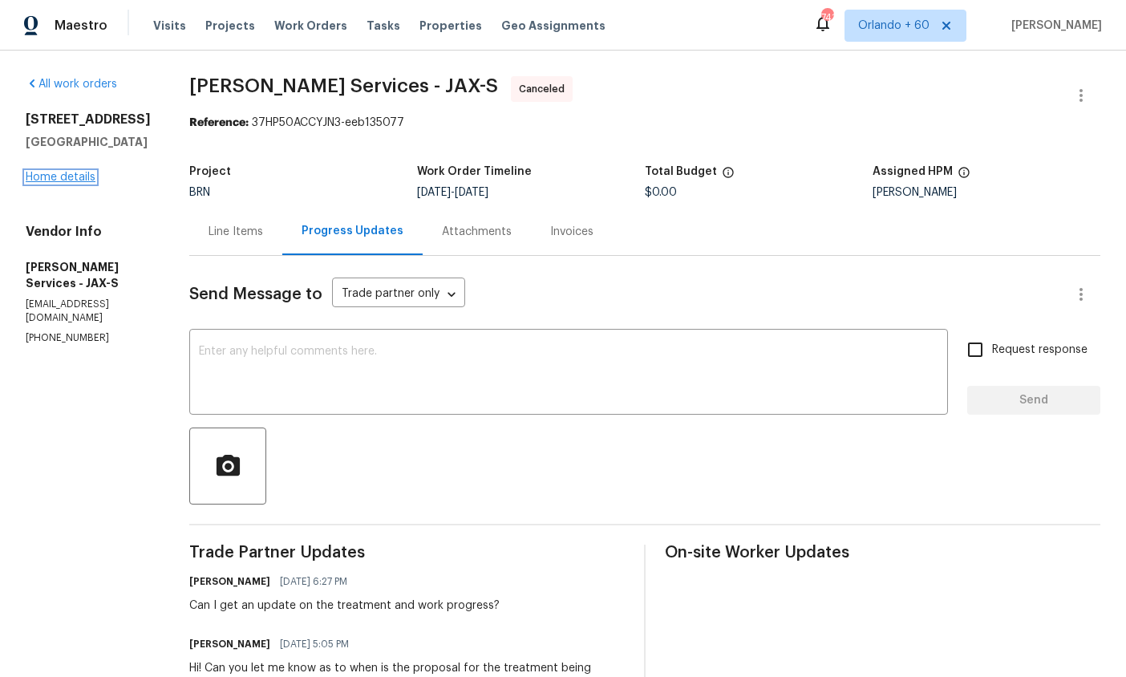
click at [71, 180] on link "Home details" at bounding box center [61, 177] width 70 height 11
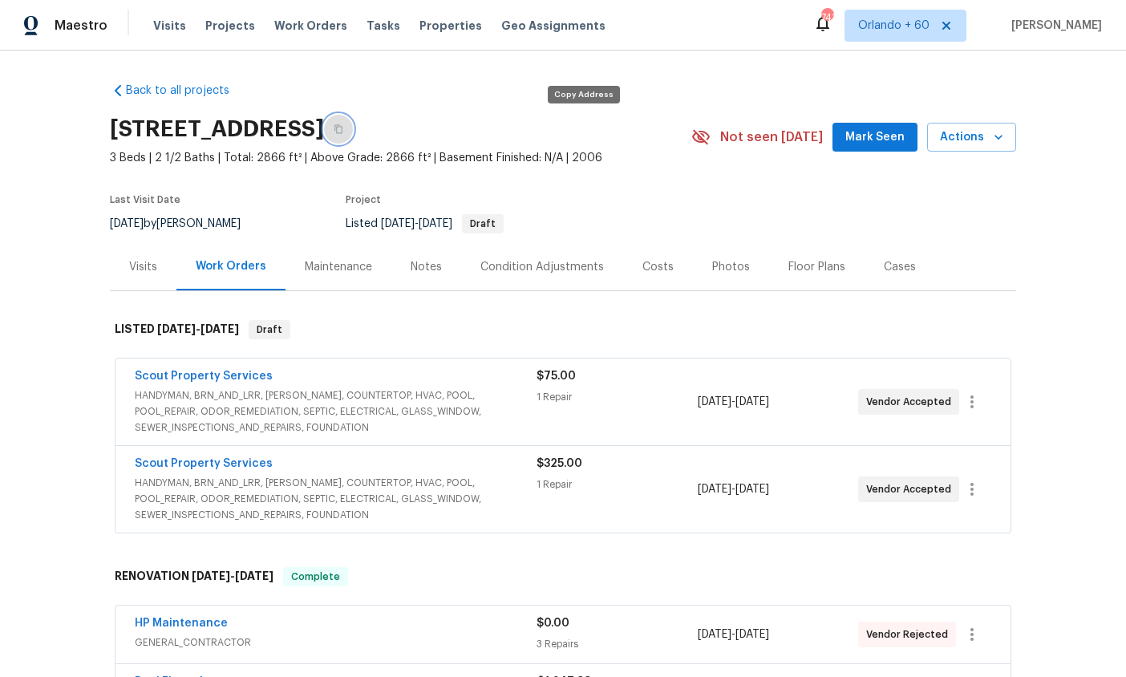
drag, startPoint x: 582, startPoint y: 131, endPoint x: 311, endPoint y: 225, distance: 287.1
click at [343, 131] on icon "button" at bounding box center [339, 129] width 10 height 10
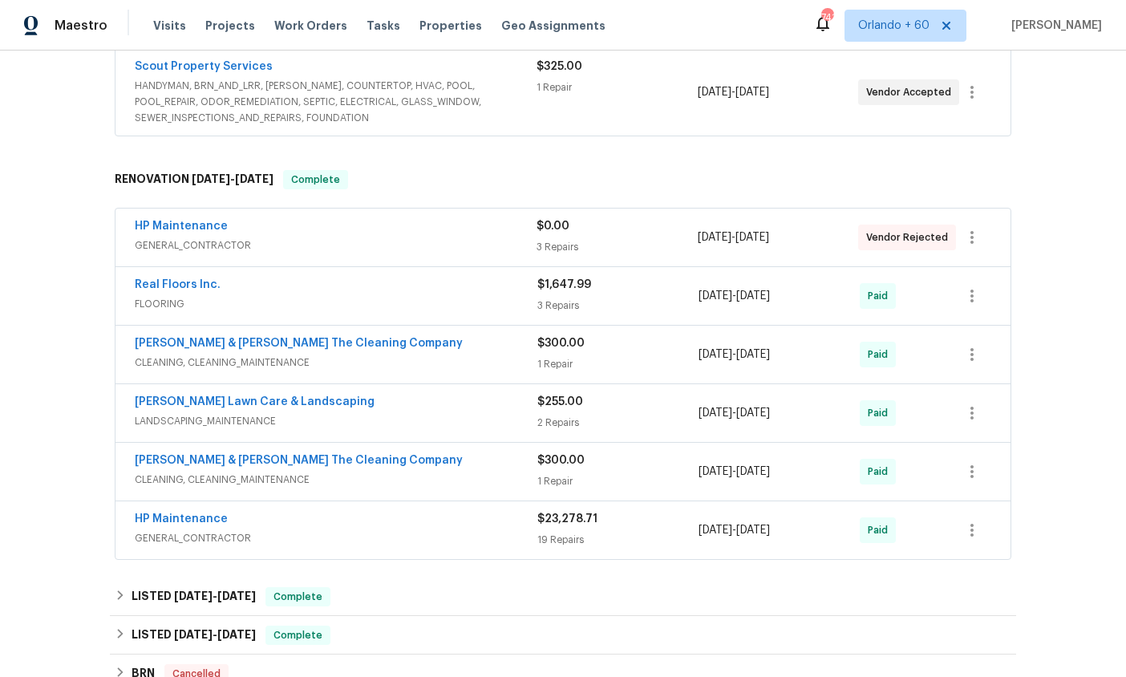
scroll to position [450, 0]
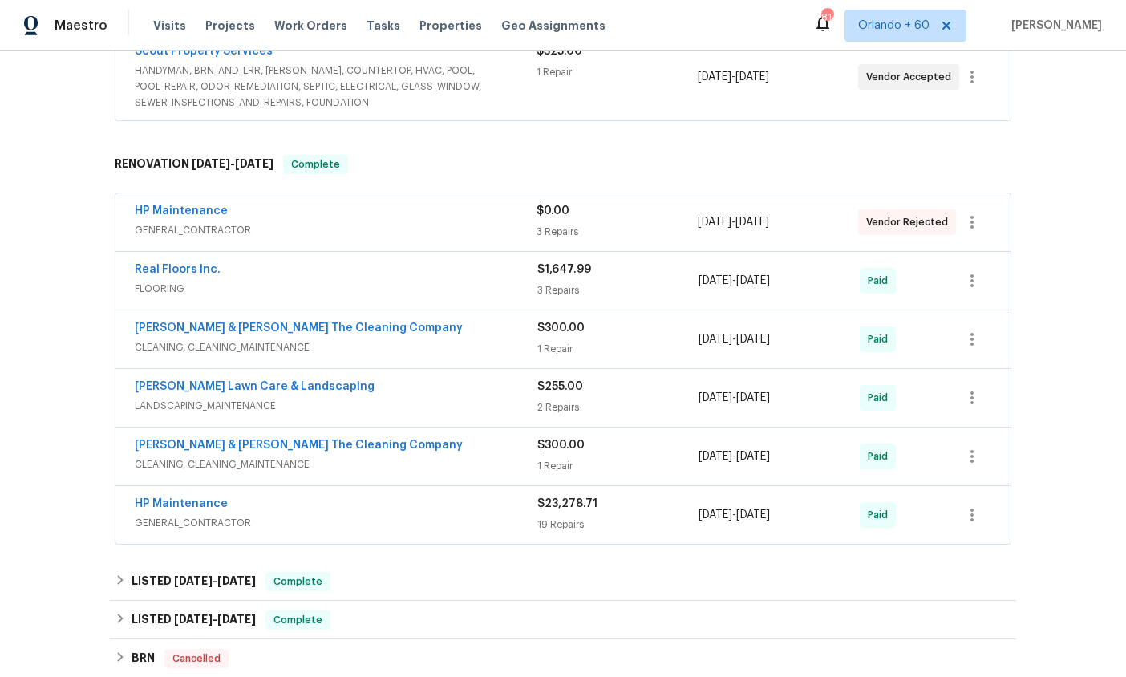
scroll to position [658, 0]
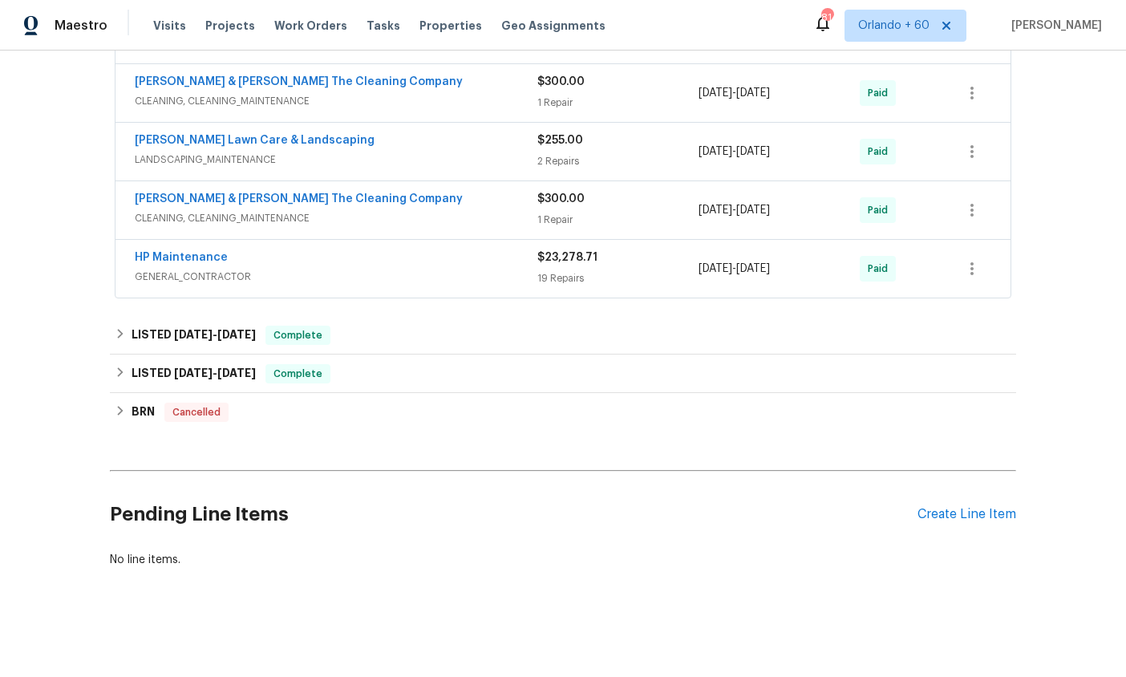
drag, startPoint x: 108, startPoint y: 401, endPoint x: 125, endPoint y: 407, distance: 18.0
click at [108, 401] on div "Back to all projects 12330 Deersong Dr, Jacksonville, FL 32218 3 Beds | 2 1/2 B…" at bounding box center [563, 364] width 1126 height 626
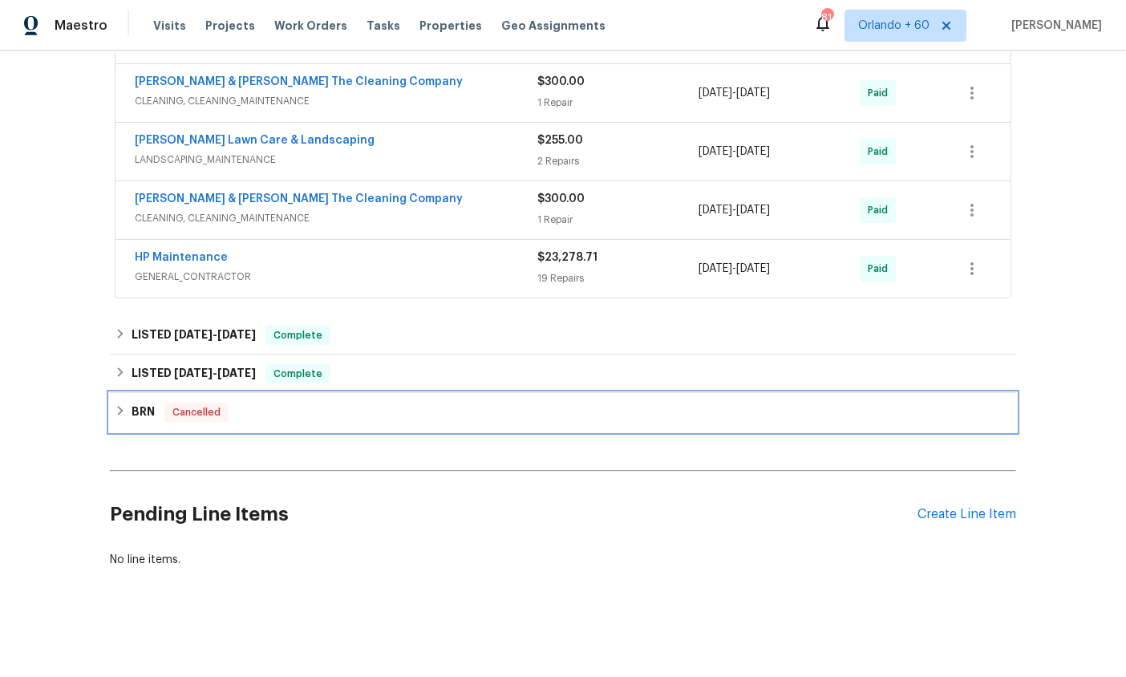
click at [130, 408] on div "BRN Cancelled" at bounding box center [563, 412] width 896 height 19
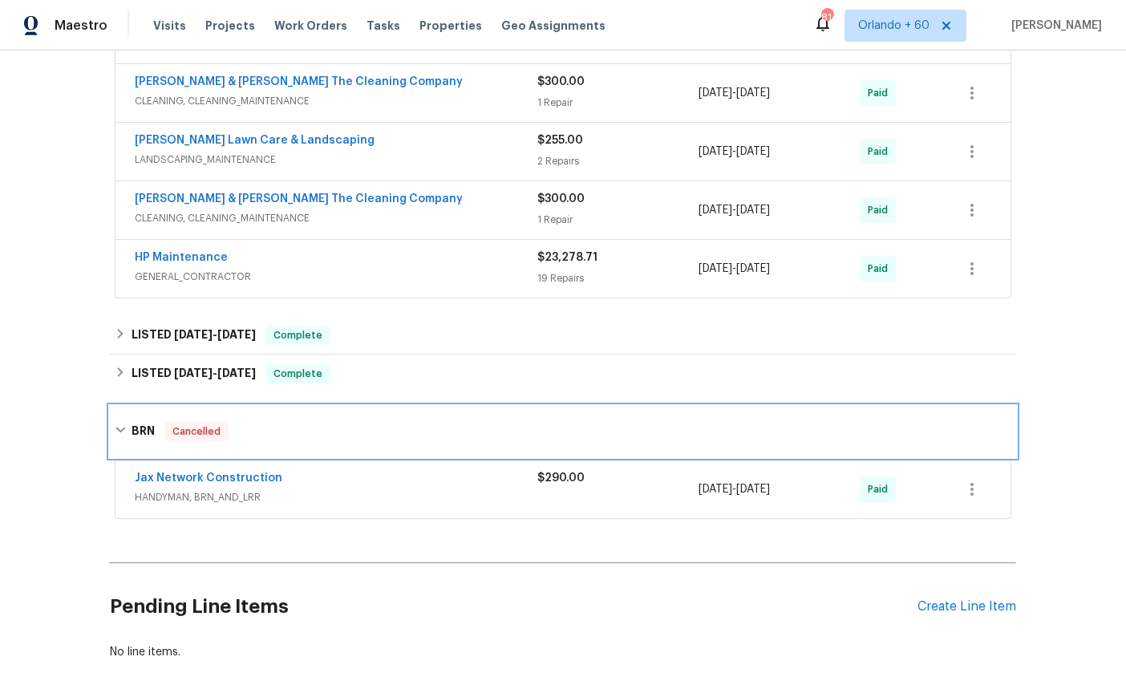
click at [128, 408] on div "BRN Cancelled" at bounding box center [563, 431] width 906 height 51
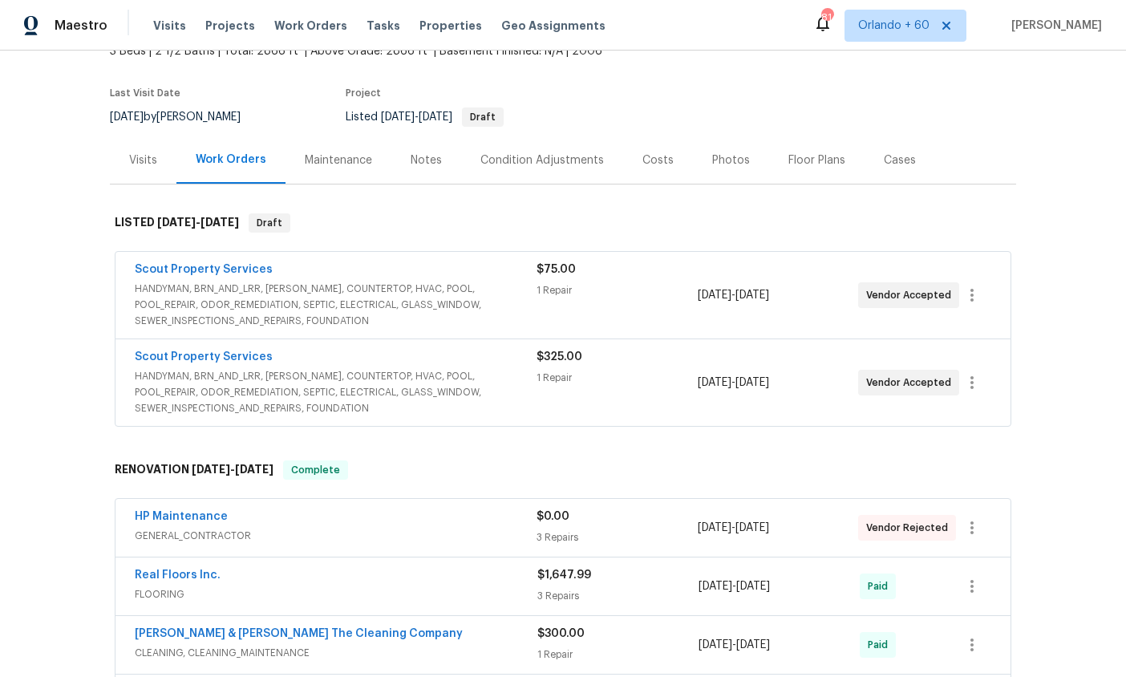
scroll to position [0, 0]
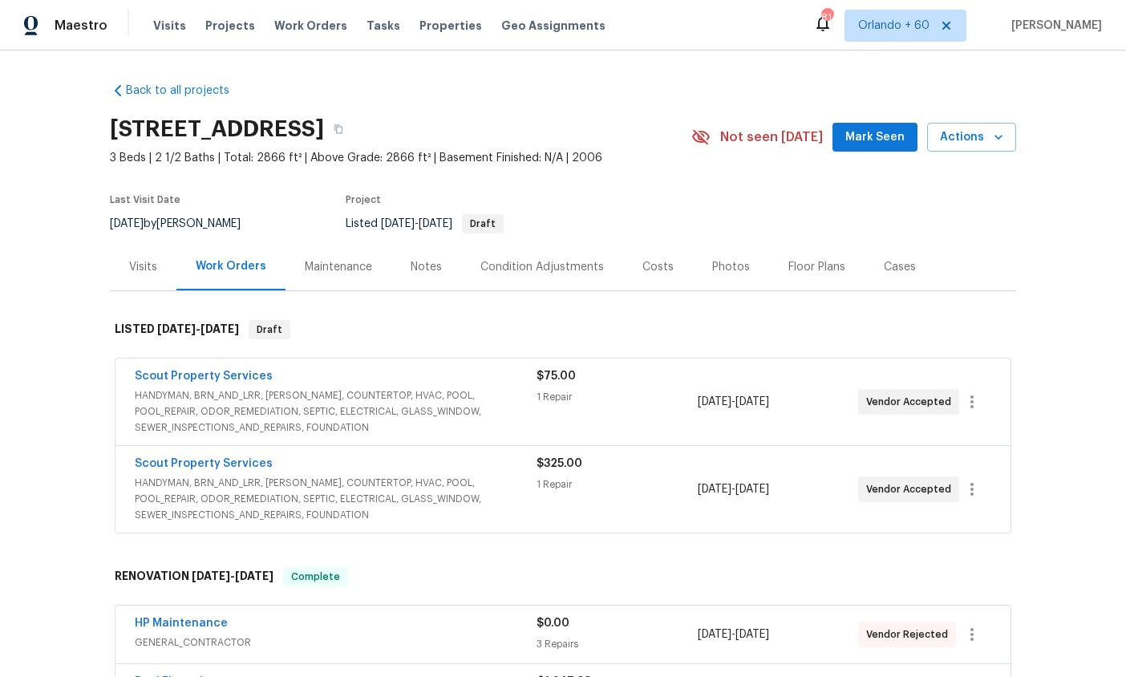
drag, startPoint x: 304, startPoint y: 23, endPoint x: 365, endPoint y: 49, distance: 66.1
click at [305, 23] on span "Work Orders" at bounding box center [310, 26] width 73 height 16
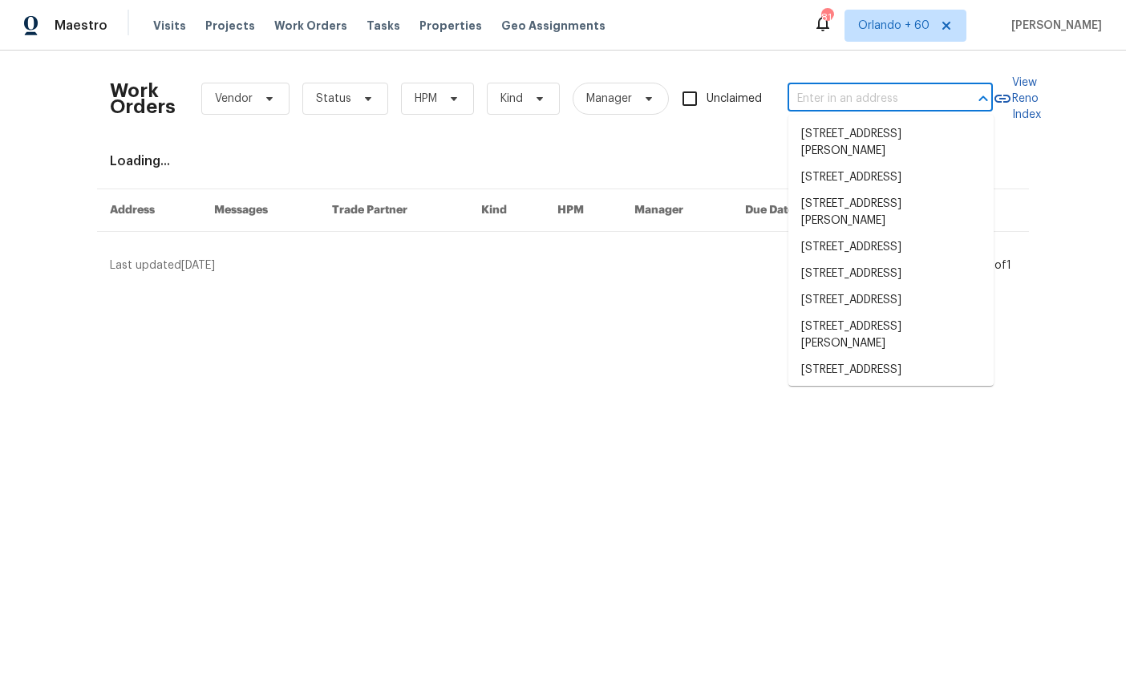
click at [842, 99] on input "text" at bounding box center [867, 99] width 160 height 25
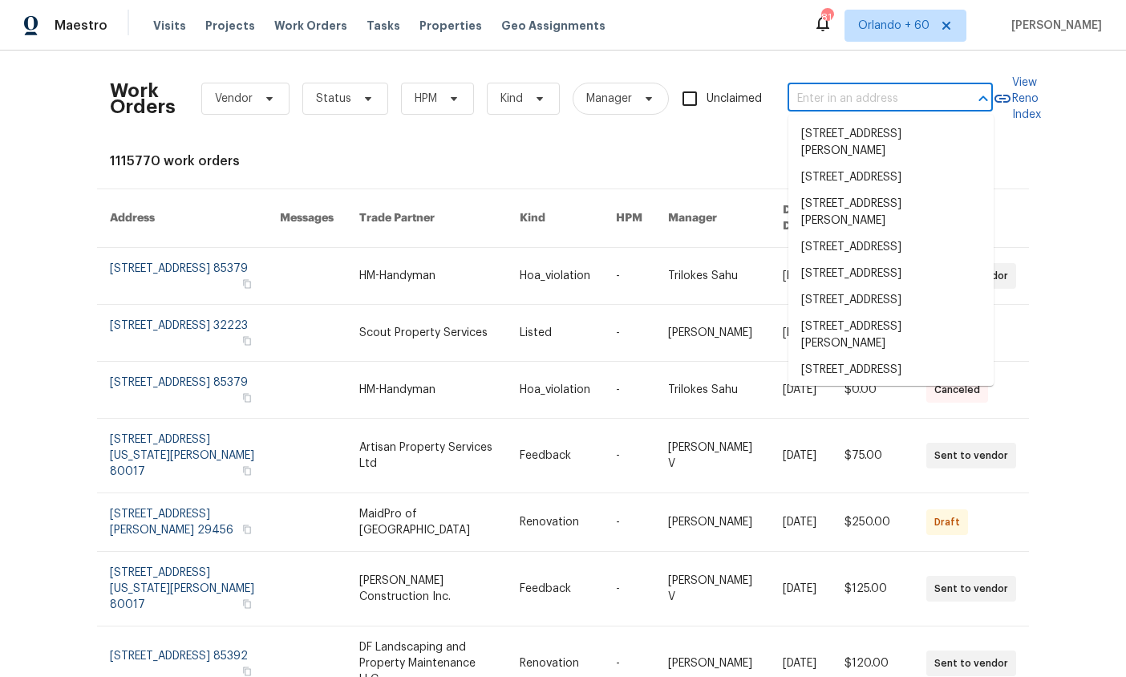
paste input "[STREET_ADDRESS]"
type input "[STREET_ADDRESS]"
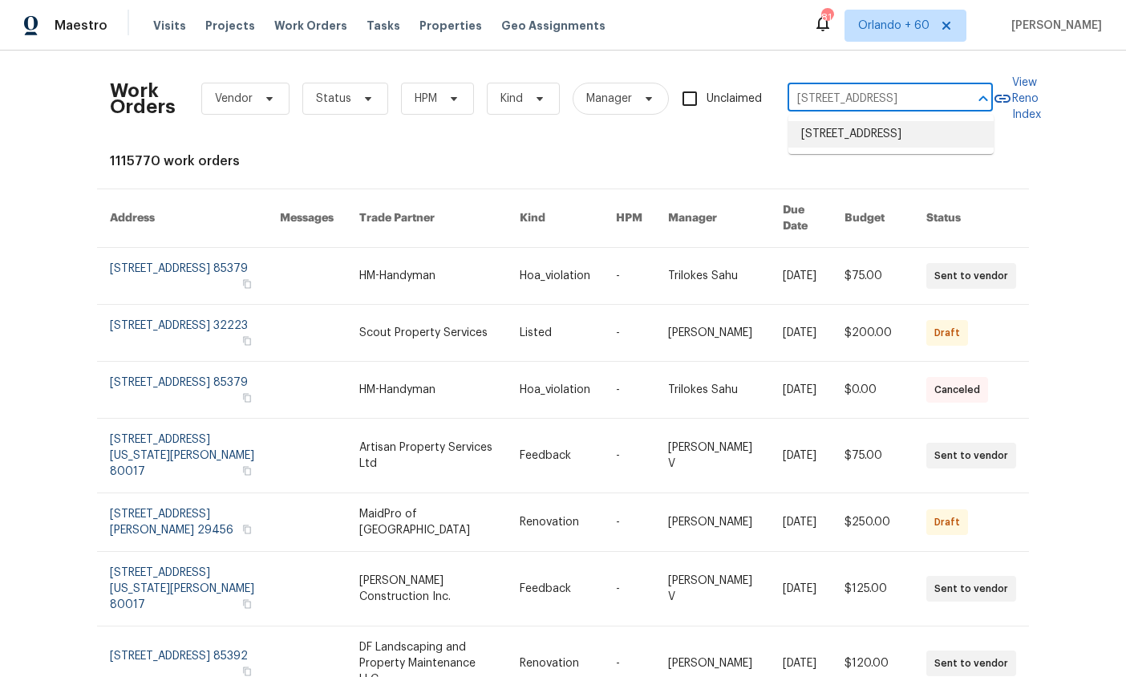
drag, startPoint x: 852, startPoint y: 157, endPoint x: 840, endPoint y: 166, distance: 14.9
click at [852, 148] on li "[STREET_ADDRESS]" at bounding box center [890, 134] width 205 height 26
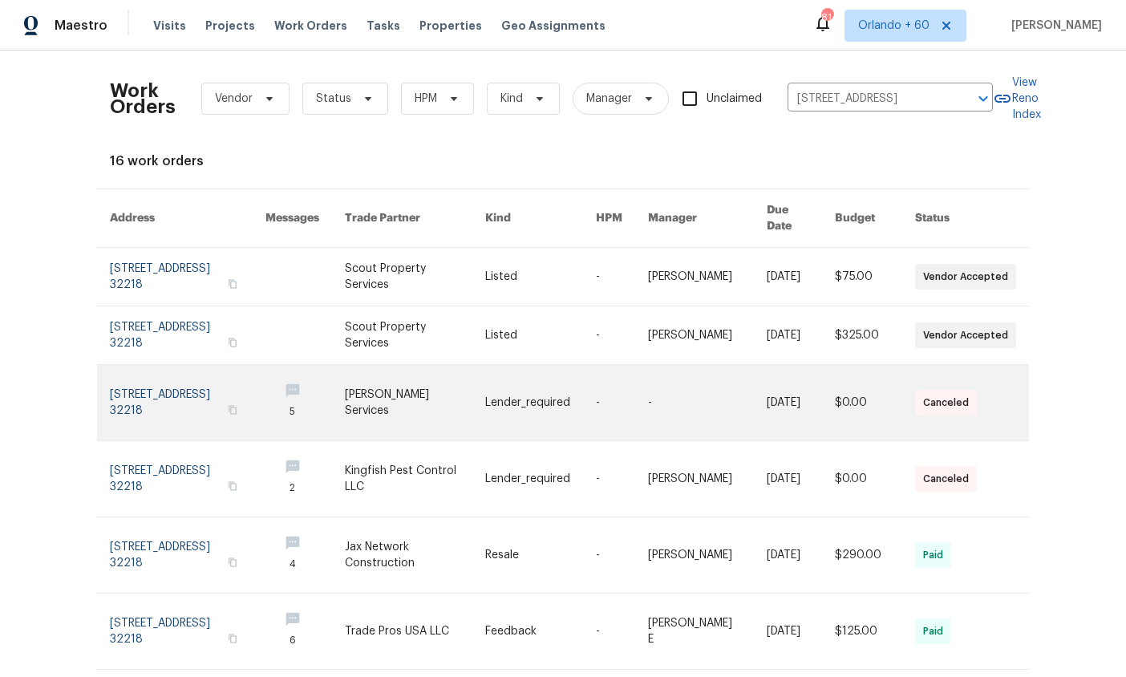
click at [157, 380] on link at bounding box center [188, 402] width 156 height 75
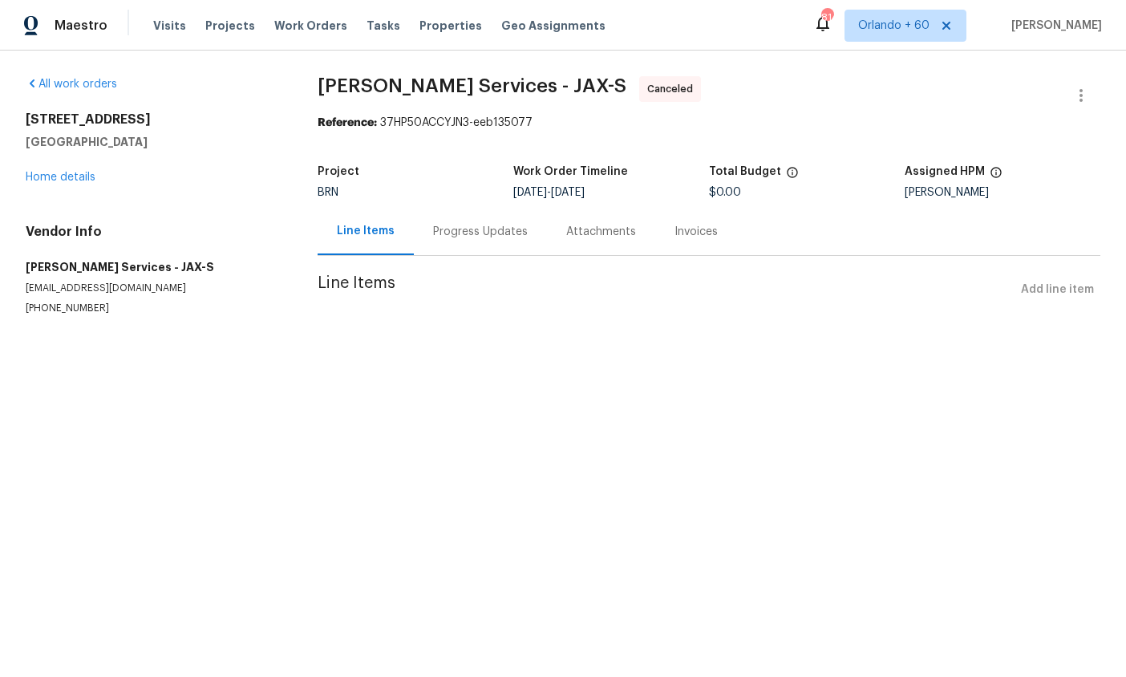
click at [499, 229] on div "Progress Updates" at bounding box center [480, 232] width 95 height 16
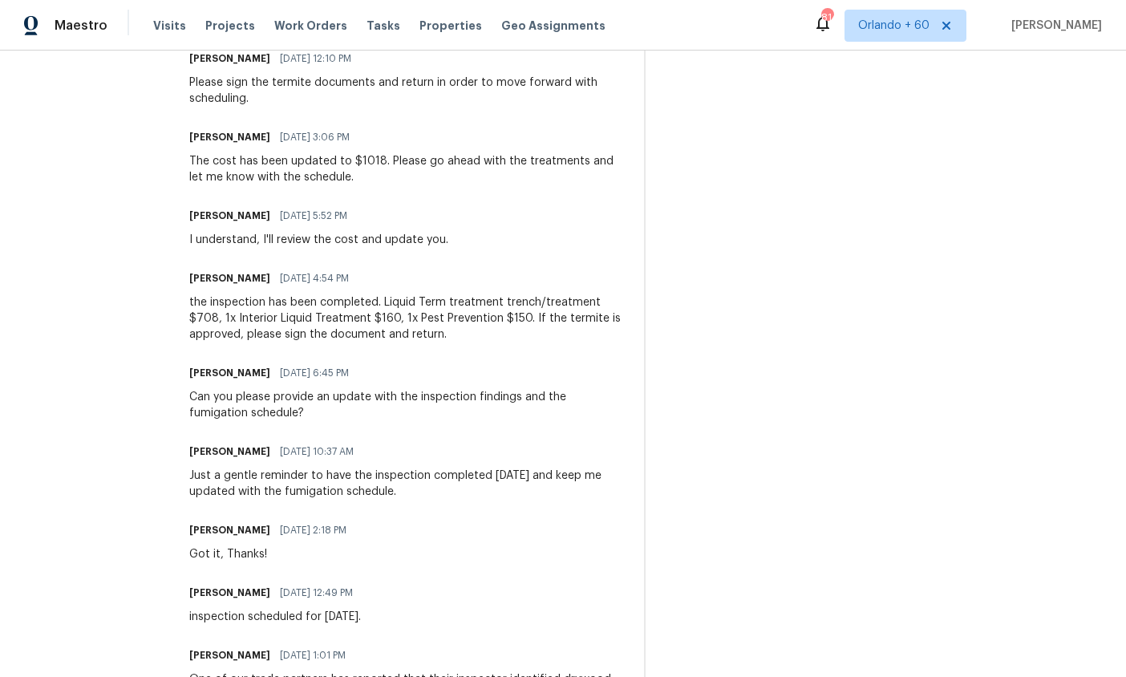
scroll to position [1462, 0]
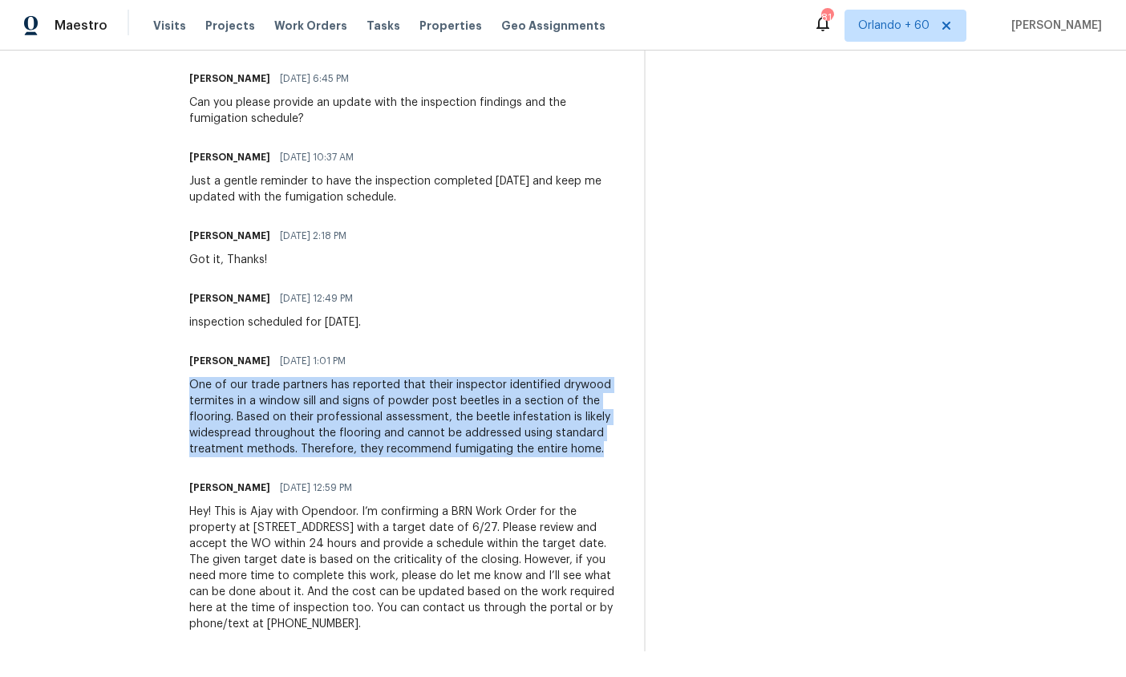
drag, startPoint x: 409, startPoint y: 431, endPoint x: 237, endPoint y: 354, distance: 188.1
copy div "One of our trade partners has reported that their inspector identified drywood …"
click at [479, 389] on div "One of our trade partners has reported that their inspector identified drywood …" at bounding box center [406, 417] width 435 height 80
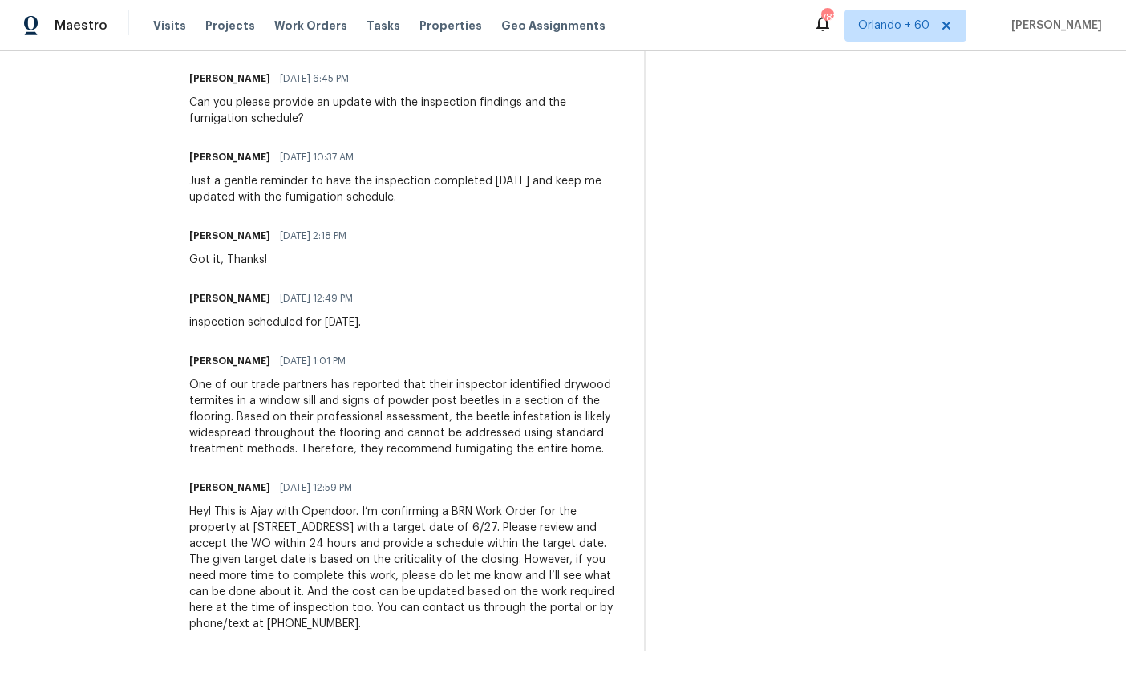
drag, startPoint x: 348, startPoint y: 623, endPoint x: 236, endPoint y: 493, distance: 171.7
copy div "Hey! This is Ajay with Opendoor. I’m confirming a BRN Work Order for the proper…"
click at [440, 594] on div "Hey! This is Ajay with Opendoor. I’m confirming a BRN Work Order for the proper…" at bounding box center [406, 568] width 435 height 128
drag, startPoint x: 338, startPoint y: 620, endPoint x: 233, endPoint y: 322, distance: 316.0
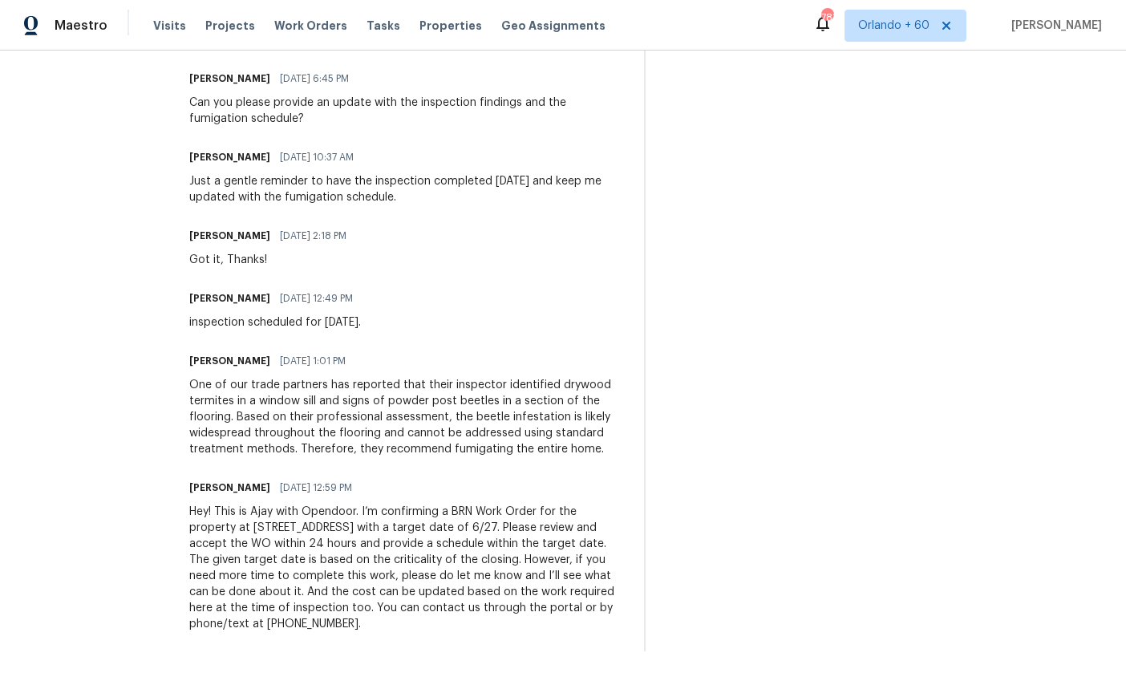
copy div "Ajay Godson 06/25/2025 1:01 PM One of our trade partners has reported that thei…"
